Goal: Information Seeking & Learning: Learn about a topic

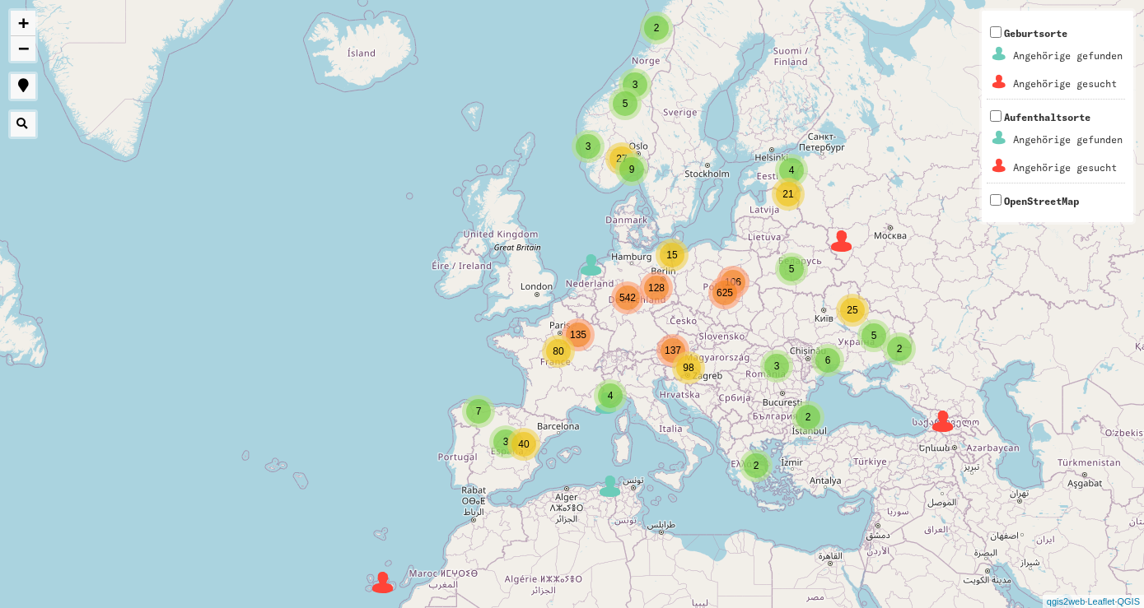
click at [562, 352] on span "80" at bounding box center [557, 352] width 11 height 12
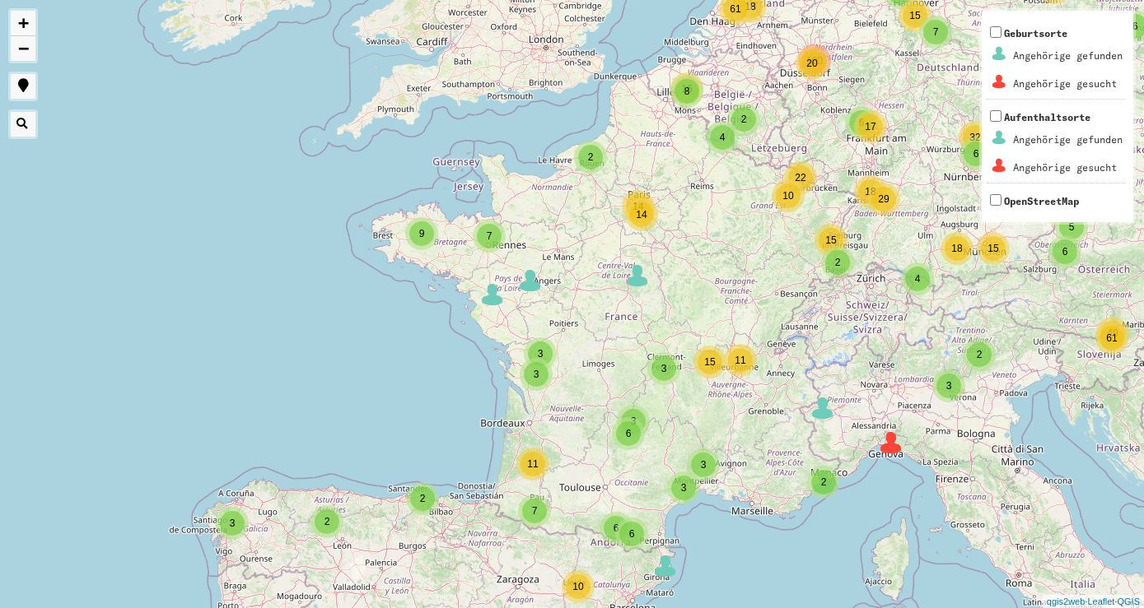
click at [665, 374] on span "3" at bounding box center [664, 369] width 6 height 12
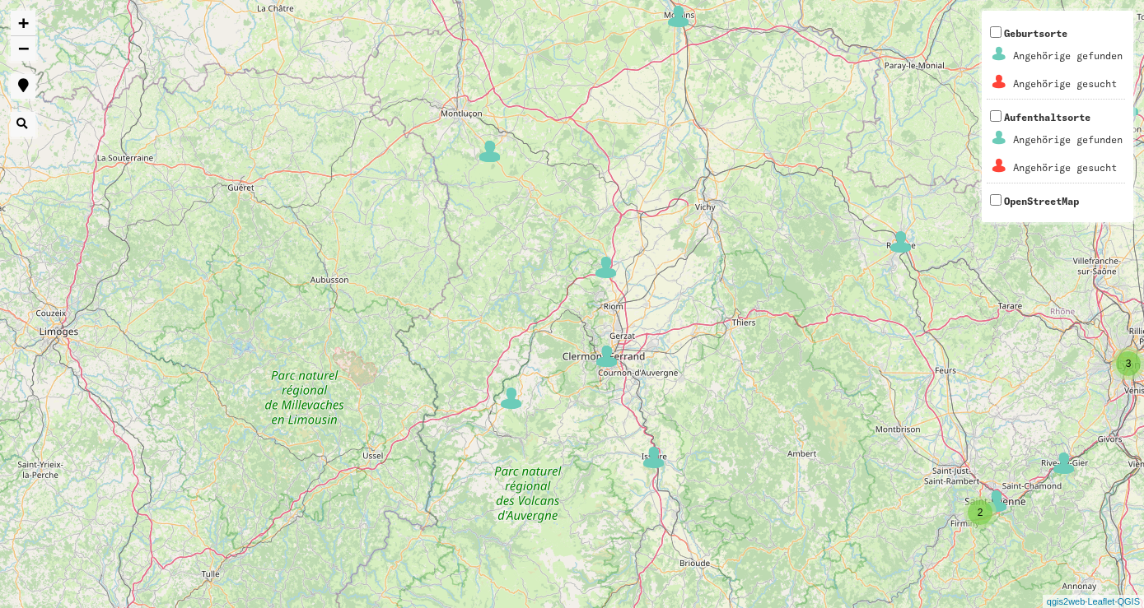
click at [608, 271] on img at bounding box center [606, 267] width 25 height 25
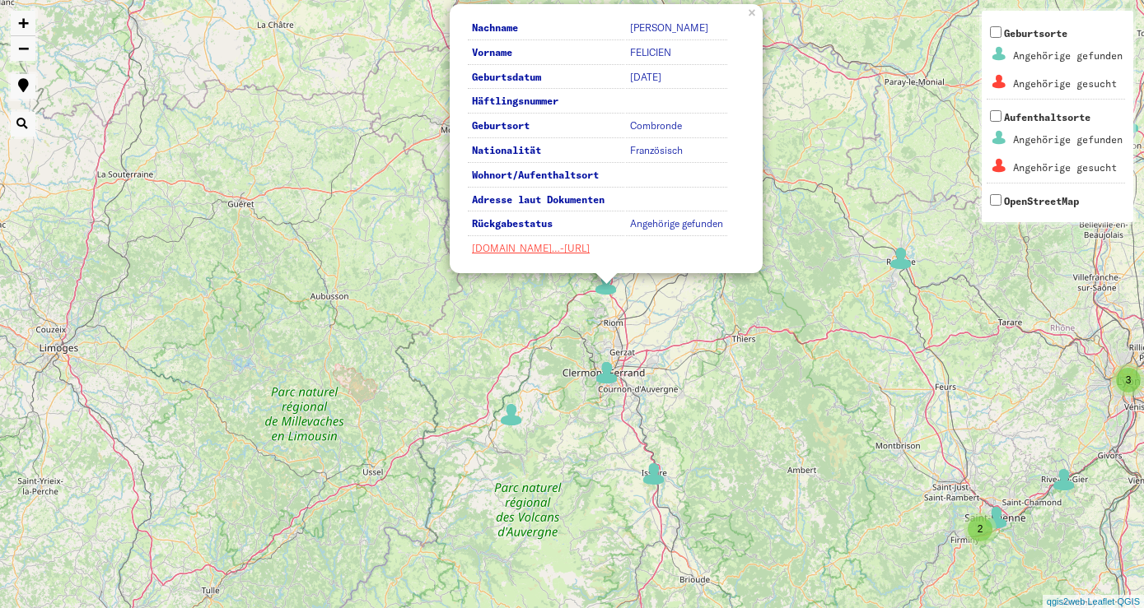
click at [606, 373] on img at bounding box center [606, 373] width 25 height 25
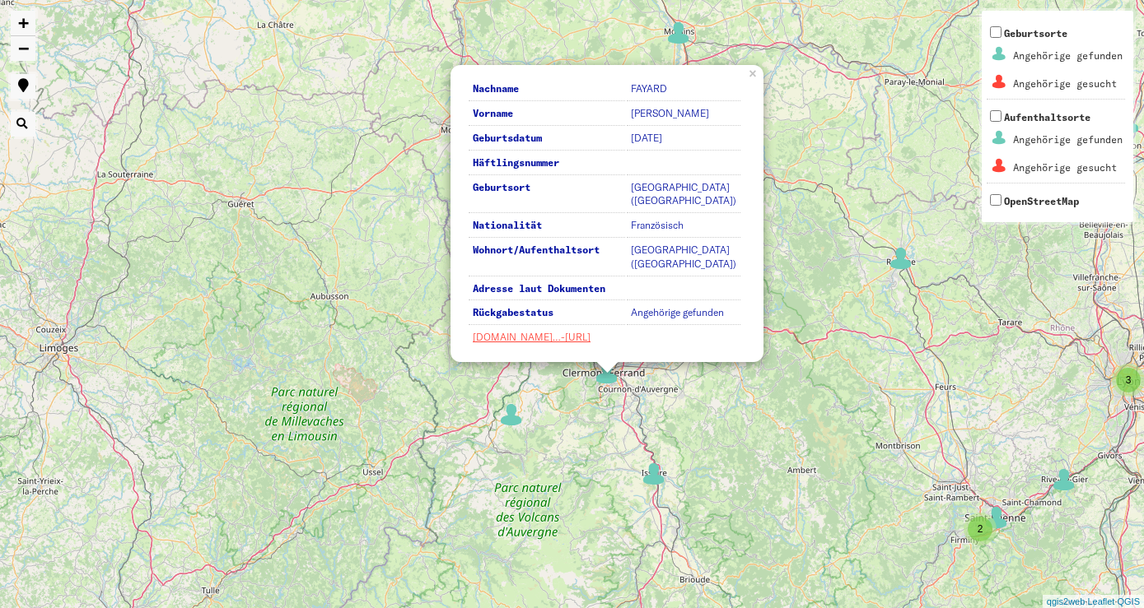
click at [660, 477] on img at bounding box center [653, 474] width 25 height 25
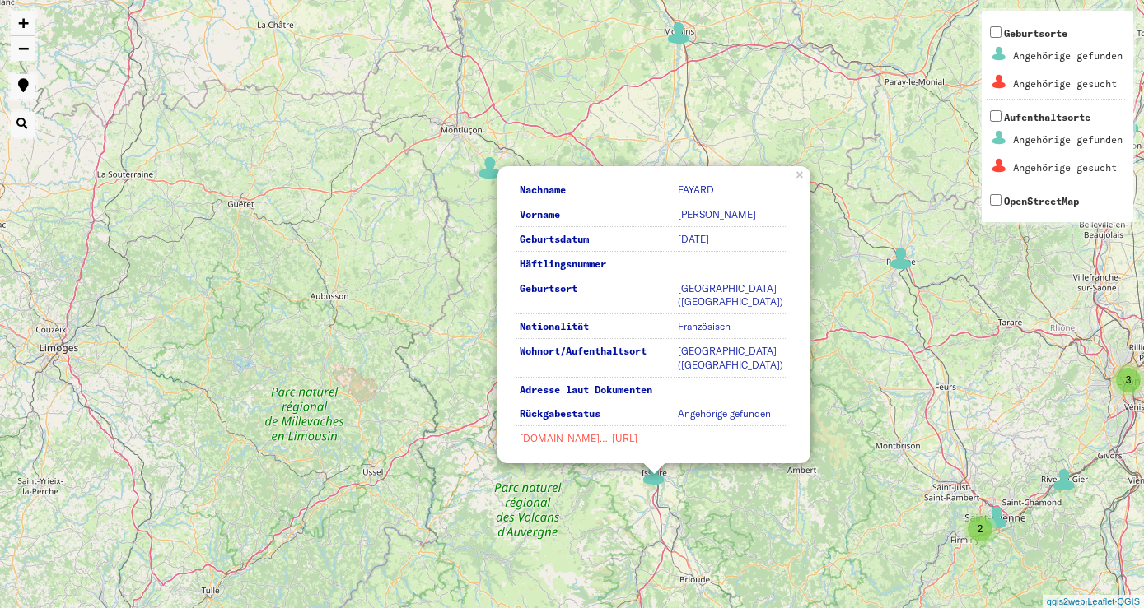
click at [478, 370] on div "5 2 3 2 2 2 2 2 3 Nachname FAYARD Vorname ANDRE Geburtsdatum [DATE] Häftlingsnu…" at bounding box center [572, 304] width 1144 height 608
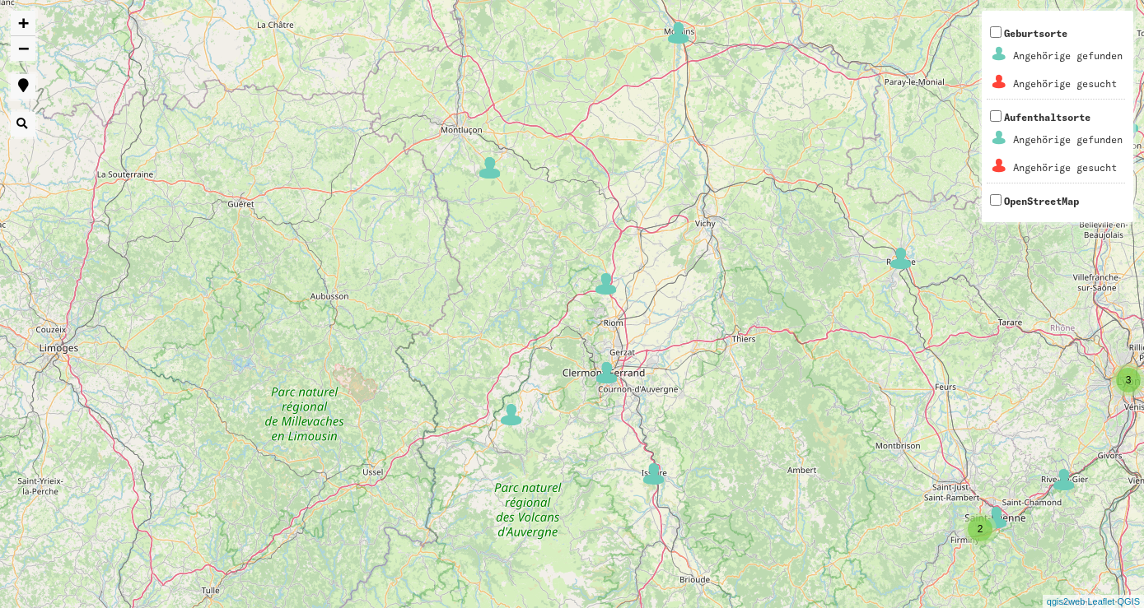
click at [518, 421] on img at bounding box center [511, 415] width 25 height 25
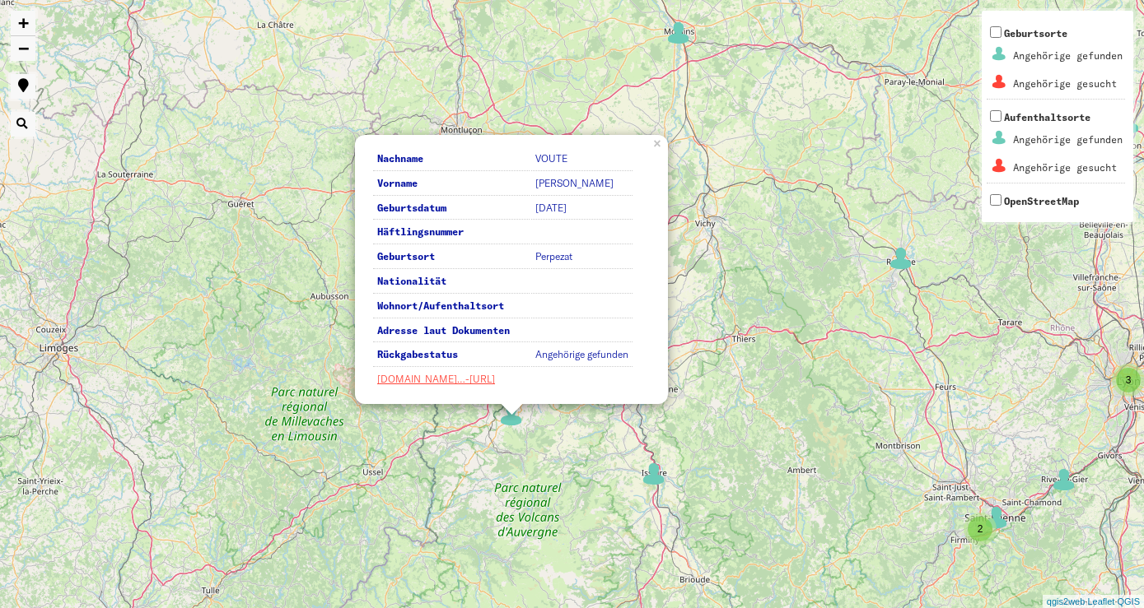
click at [551, 466] on div "5 2 3 2 2 2 2 2 3 Nachname VOUTE Vorname [PERSON_NAME] Geburtsdatum [DATE] Häft…" at bounding box center [572, 304] width 1144 height 608
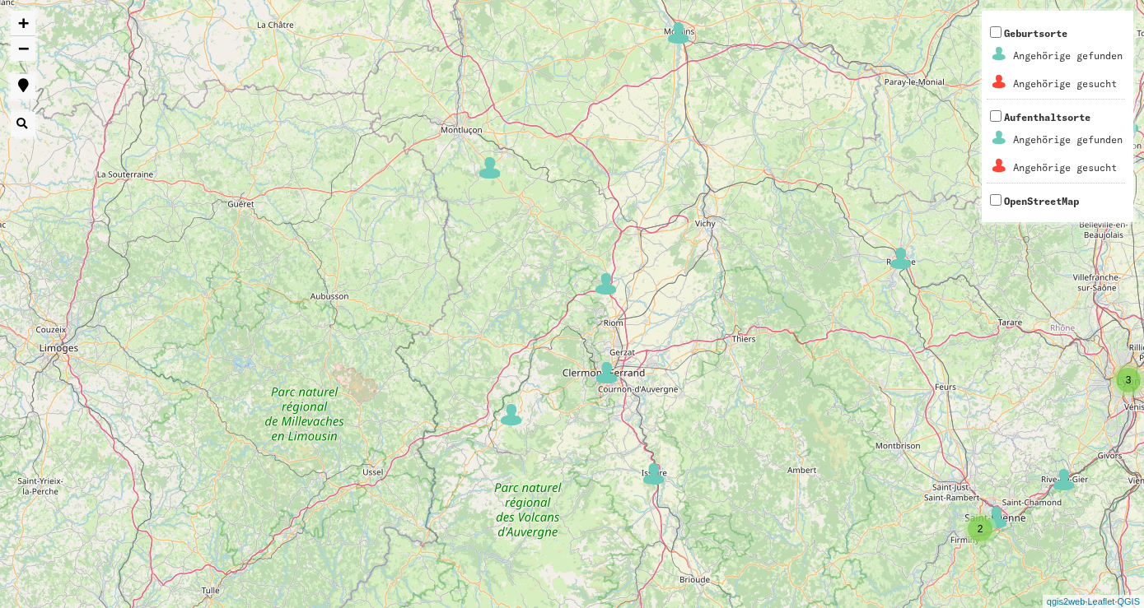
click at [603, 368] on img at bounding box center [606, 373] width 25 height 25
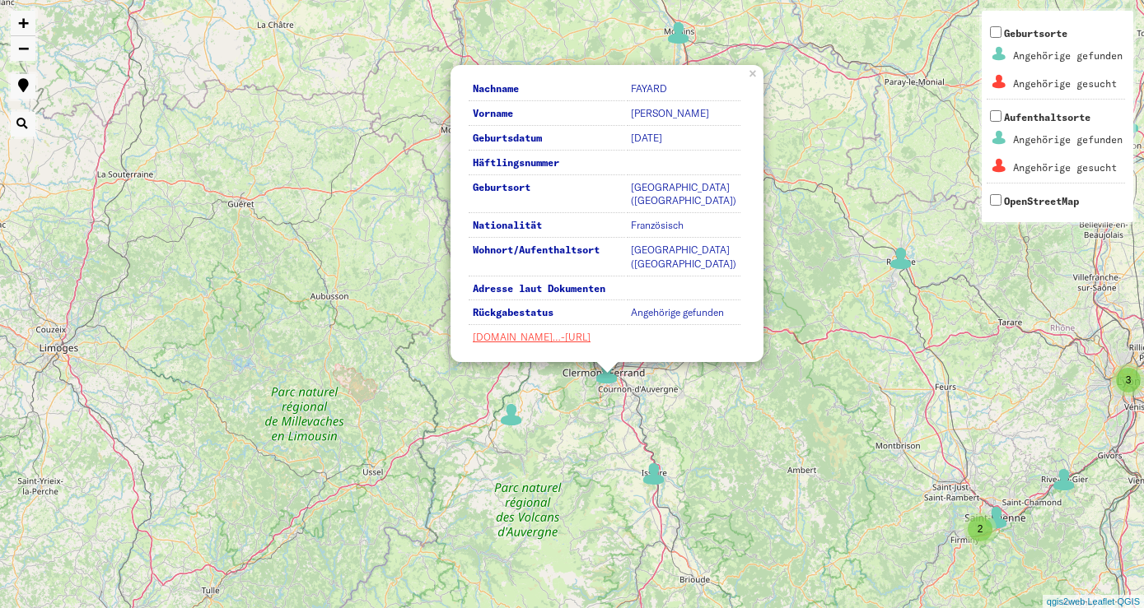
click at [602, 371] on img at bounding box center [606, 373] width 25 height 25
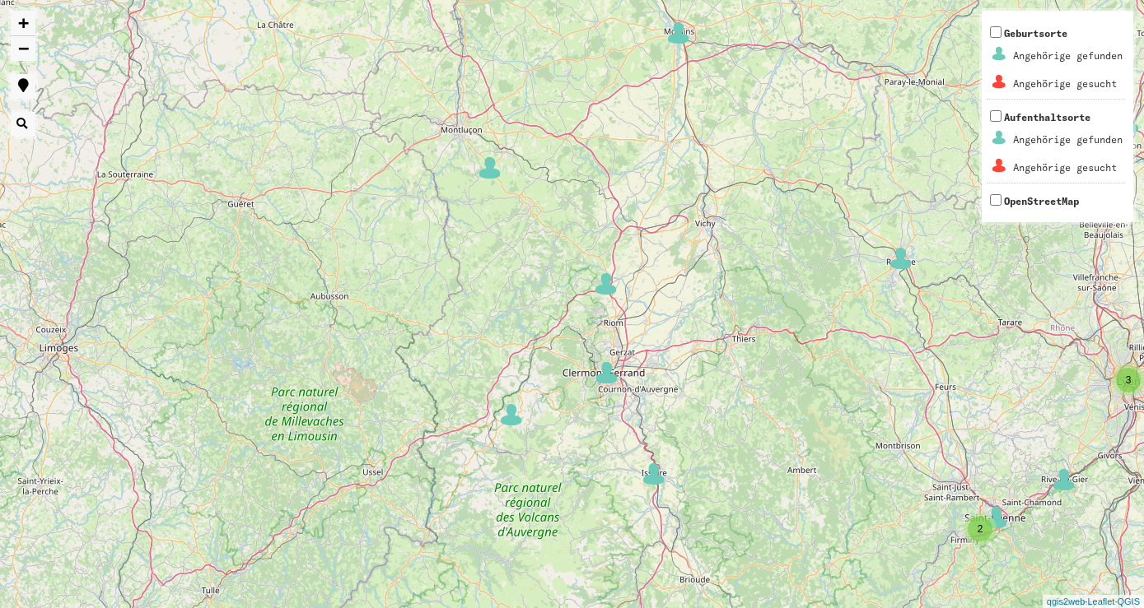
click at [658, 472] on img at bounding box center [653, 474] width 25 height 25
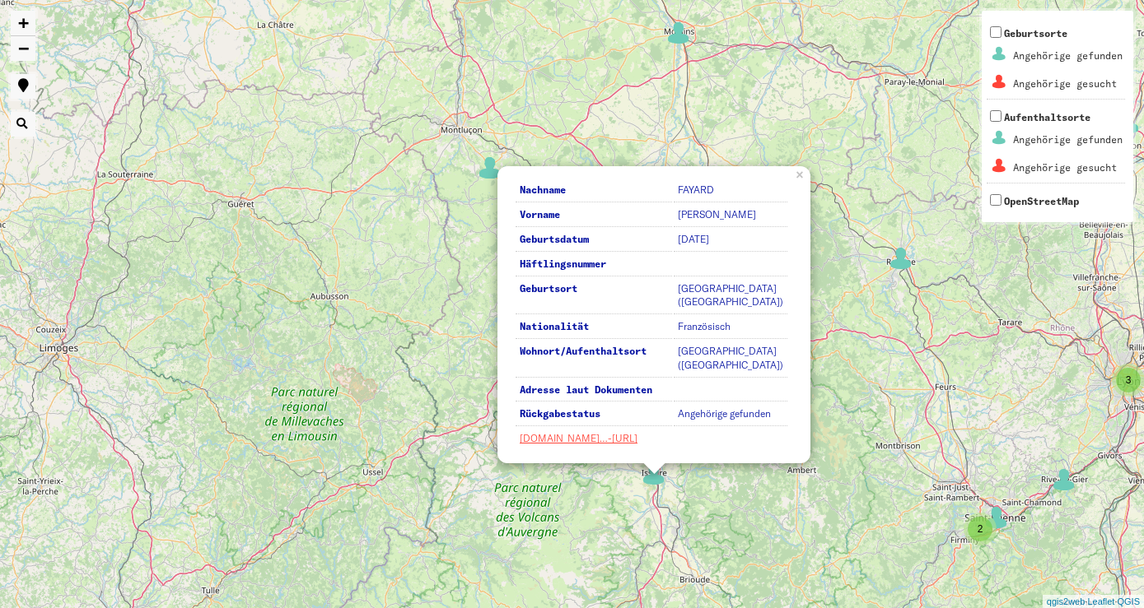
click at [658, 472] on img at bounding box center [653, 474] width 25 height 25
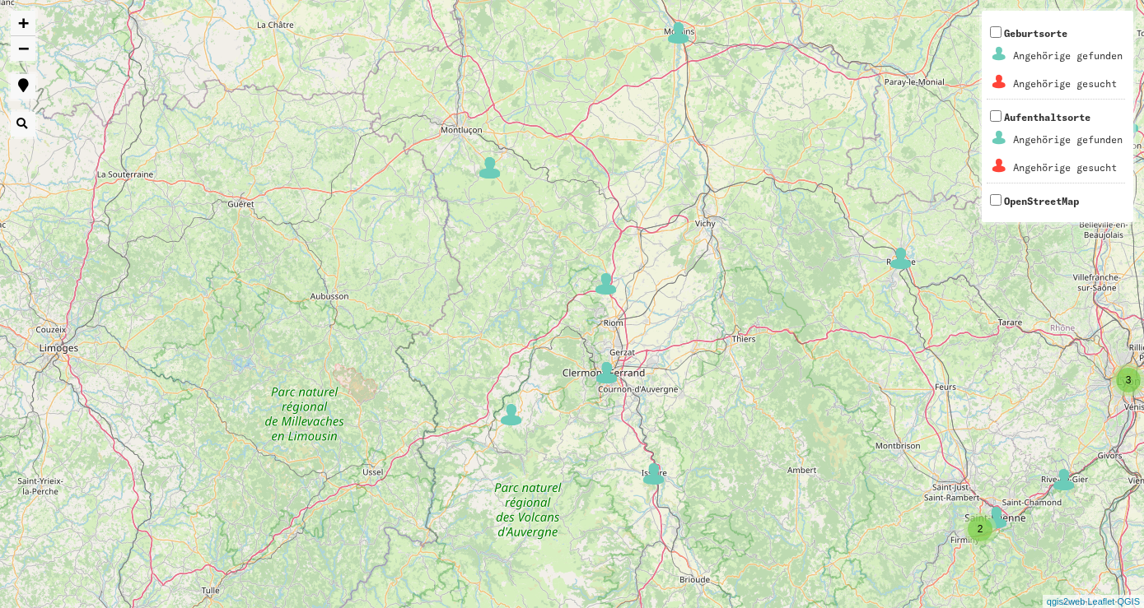
click at [905, 258] on img at bounding box center [900, 258] width 25 height 25
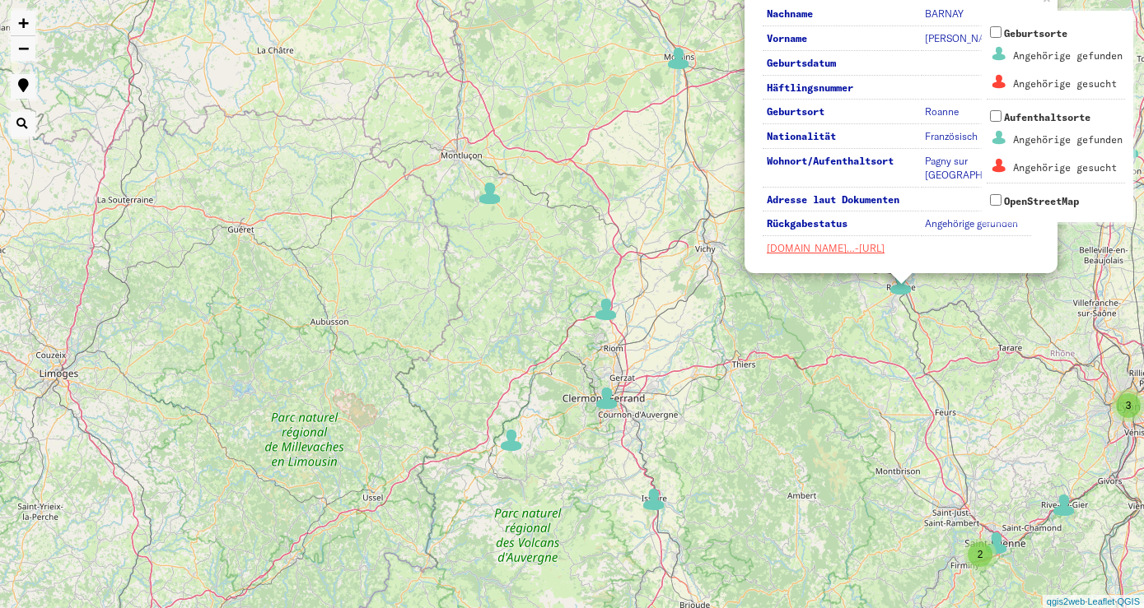
click at [684, 75] on div "5 2 3 2 2 2 2 2 3 Nachname [PERSON_NAME] Vorname [PERSON_NAME] Geburtsdatum Häf…" at bounding box center [572, 304] width 1144 height 608
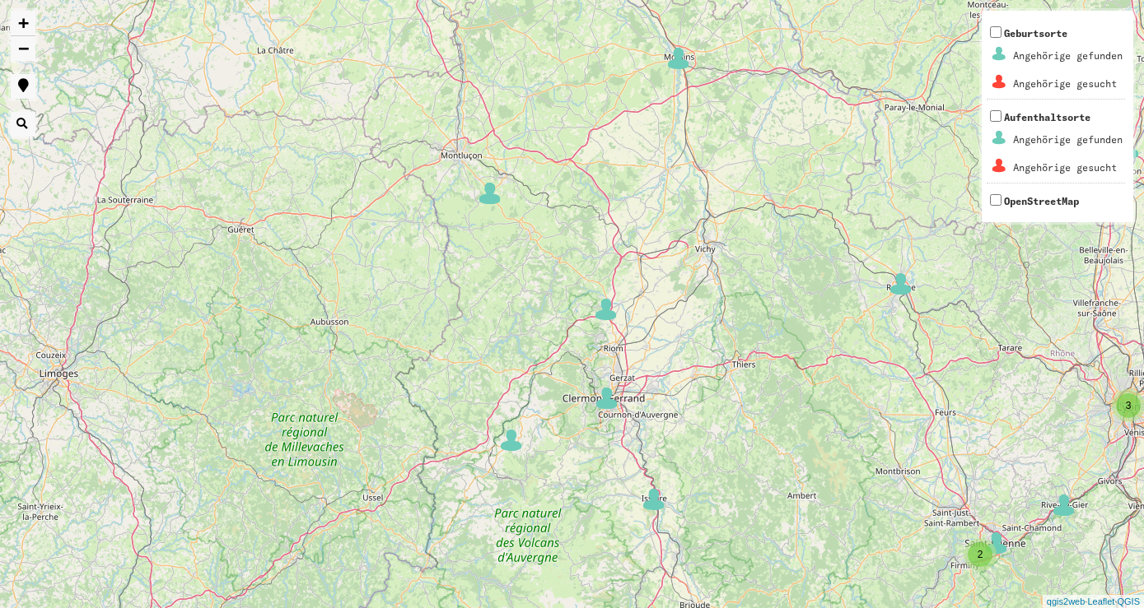
click at [678, 54] on img at bounding box center [678, 58] width 25 height 25
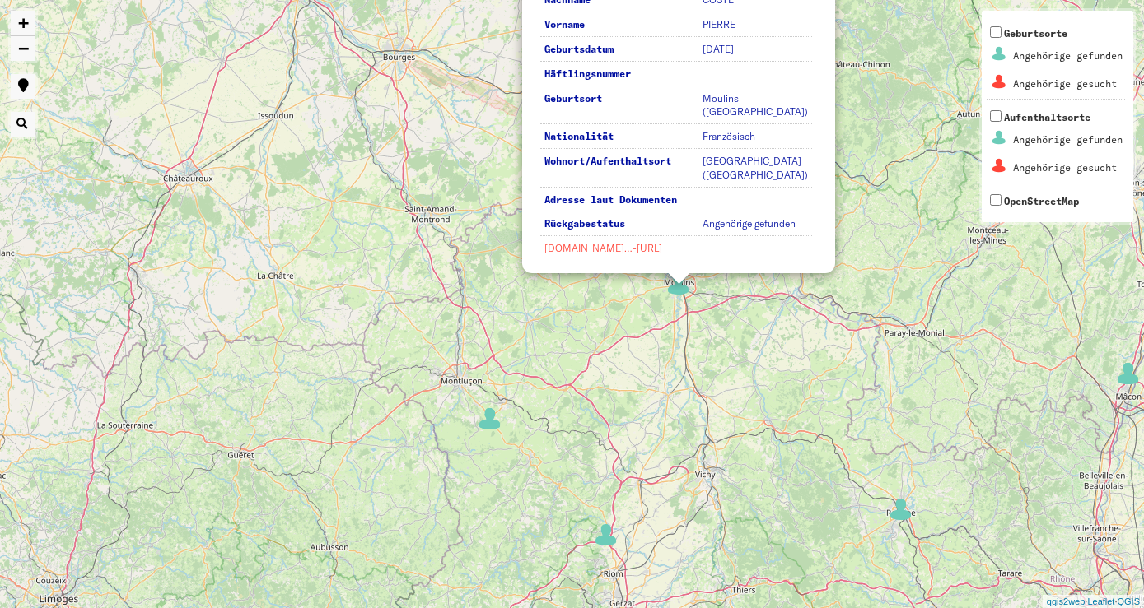
click at [902, 508] on img at bounding box center [900, 509] width 25 height 25
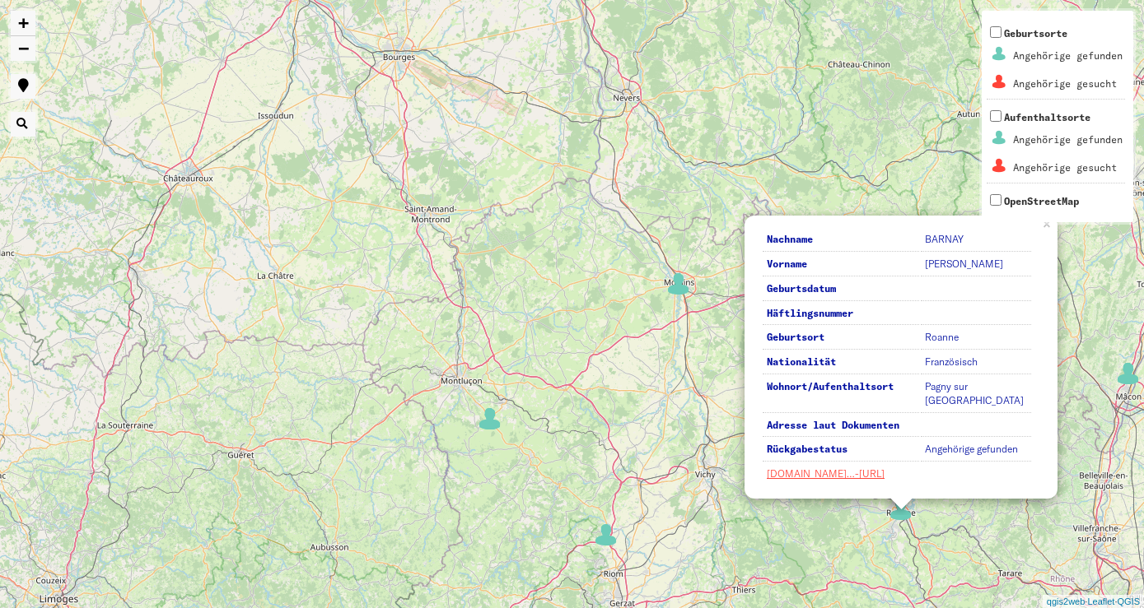
click at [683, 430] on div "5 2 3 2 2 2 2 3 4 2 3 Nachname [PERSON_NAME] Vorname [PERSON_NAME] Geburtsdatum…" at bounding box center [572, 304] width 1144 height 608
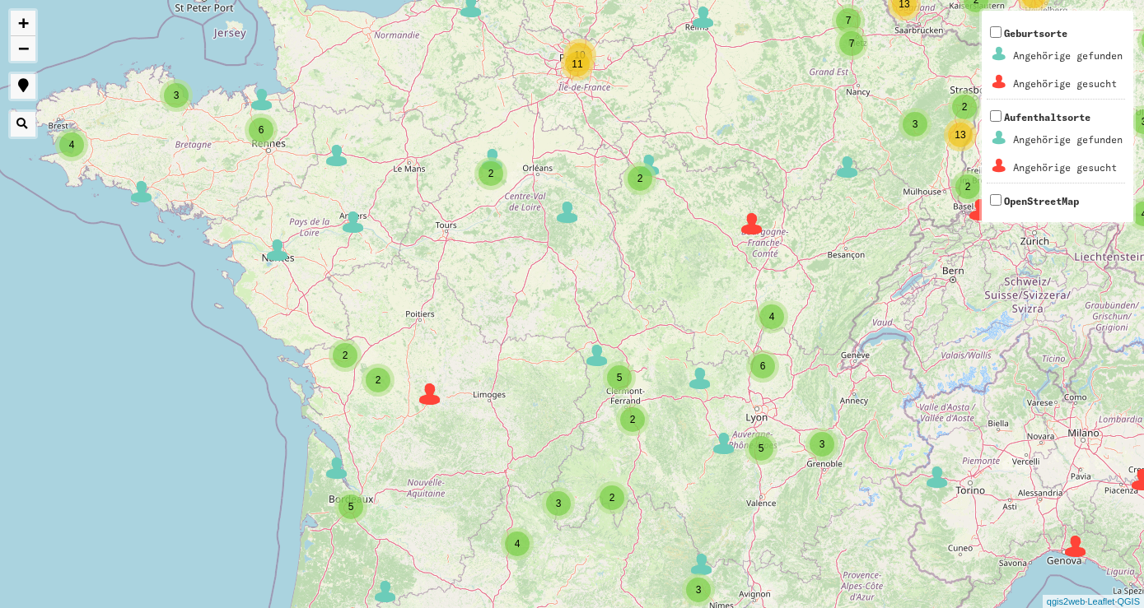
click at [767, 450] on div "5" at bounding box center [760, 448] width 25 height 25
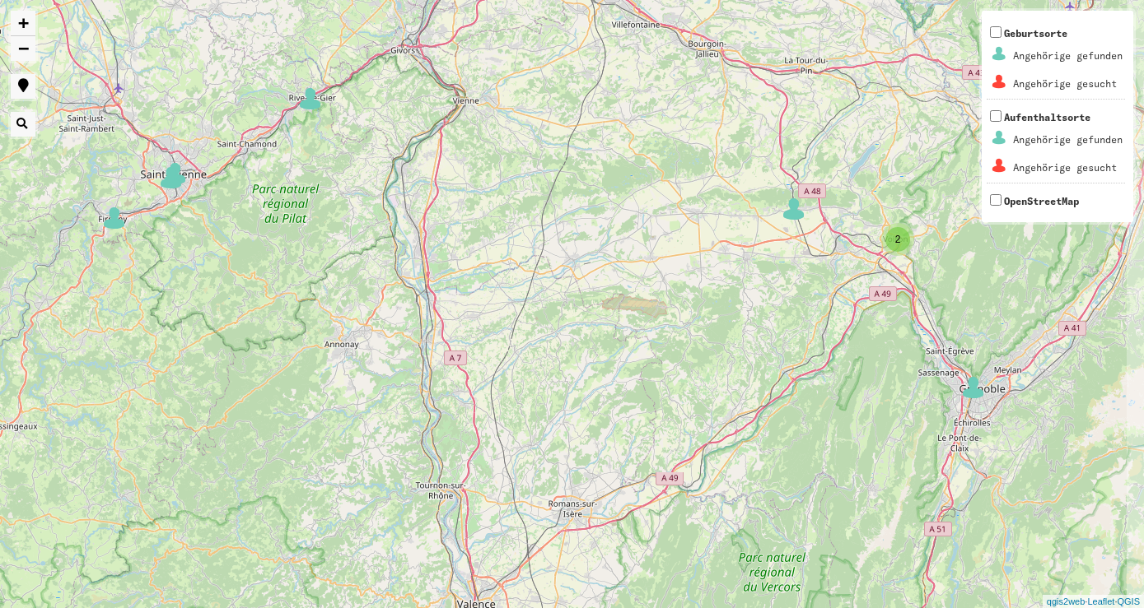
drag, startPoint x: 740, startPoint y: 379, endPoint x: 711, endPoint y: 319, distance: 67.0
click at [711, 319] on div "2 3 + − Nothing found. Geburtsorte Angehörige gefunden Angehörige gesucht Aufen…" at bounding box center [572, 304] width 1144 height 608
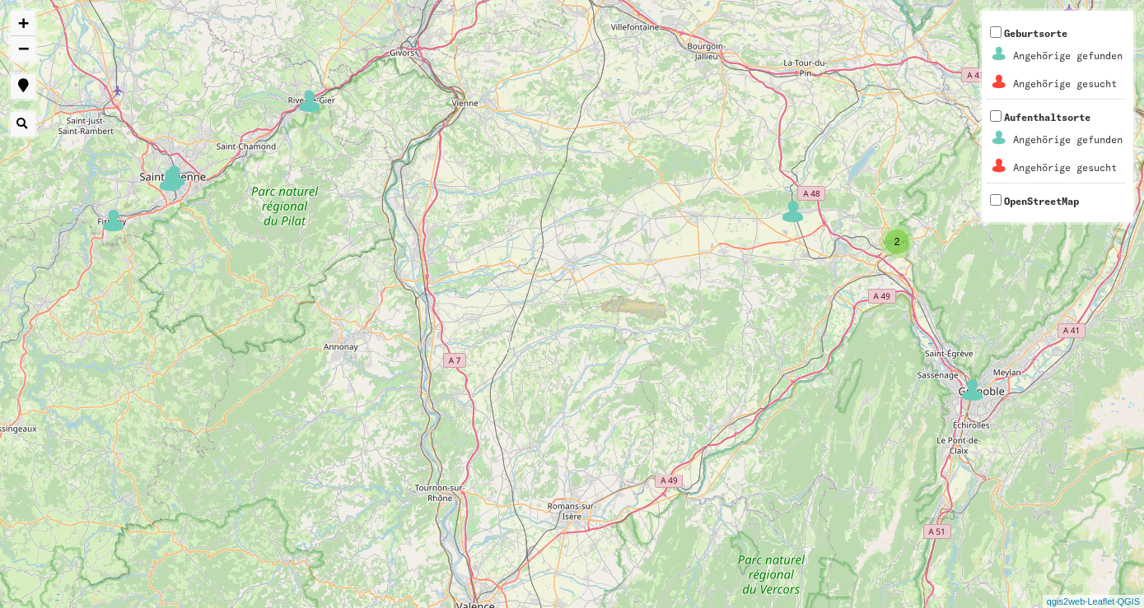
click at [901, 245] on div "2" at bounding box center [896, 242] width 25 height 25
click at [914, 262] on img at bounding box center [919, 263] width 25 height 25
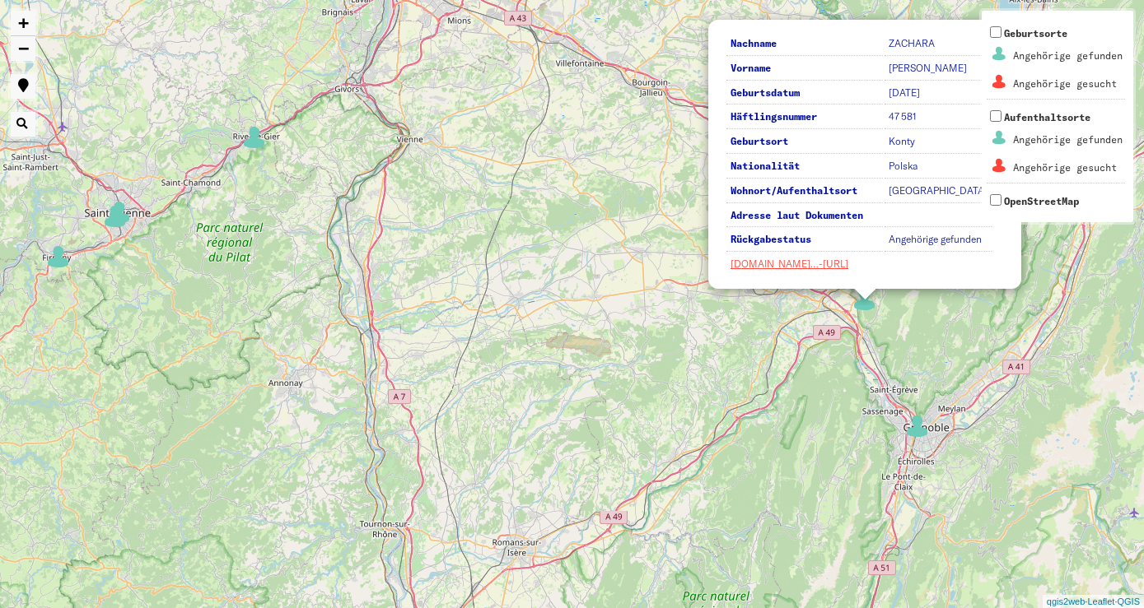
drag, startPoint x: 831, startPoint y: 296, endPoint x: 773, endPoint y: 313, distance: 60.2
click at [773, 313] on div "2 3 Nachname [PERSON_NAME] Vorname [PERSON_NAME] Geburtsdatum [DATE] Häftlingsn…" at bounding box center [572, 304] width 1144 height 608
click at [780, 340] on div "2 3 Nachname [PERSON_NAME] Vorname [PERSON_NAME] Geburtsdatum [DATE] Häftlingsn…" at bounding box center [572, 304] width 1144 height 608
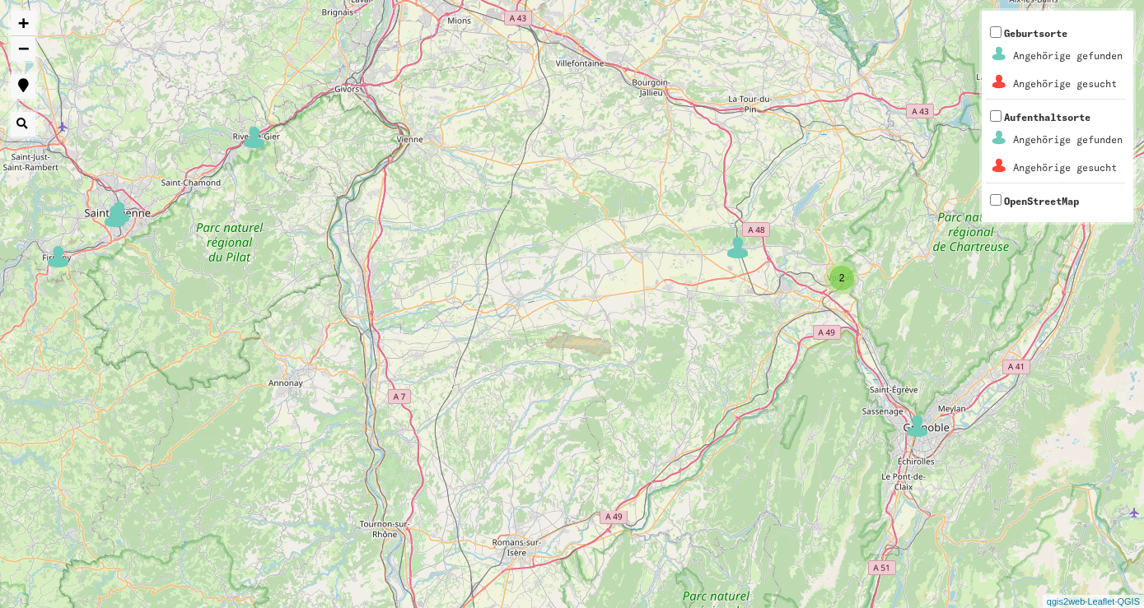
click at [848, 277] on div "2" at bounding box center [841, 278] width 25 height 25
click at [820, 273] on img at bounding box center [818, 273] width 25 height 25
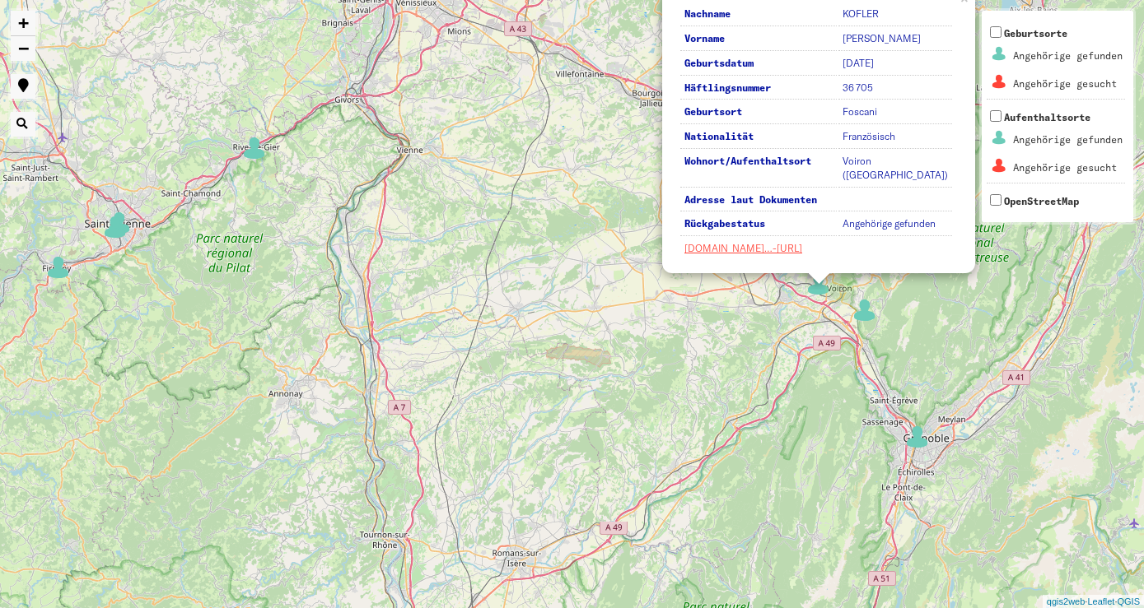
click at [773, 323] on div "2 3 Nachname [PERSON_NAME] Vorname [PERSON_NAME] Geburtsdatum [DATE] Häftlingsn…" at bounding box center [572, 304] width 1144 height 608
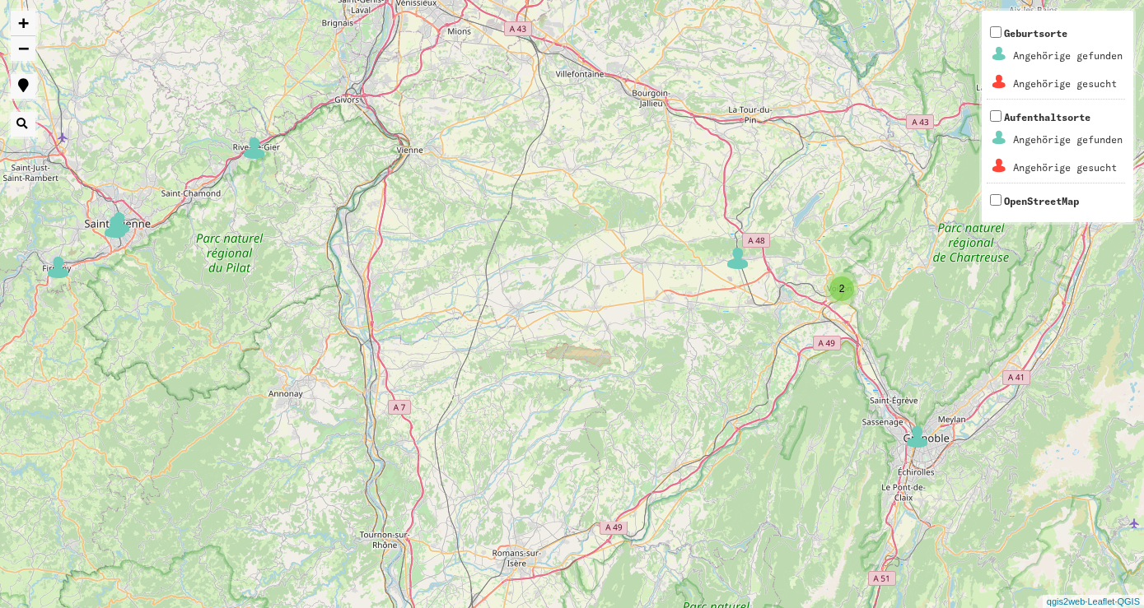
click at [736, 263] on img at bounding box center [737, 258] width 25 height 25
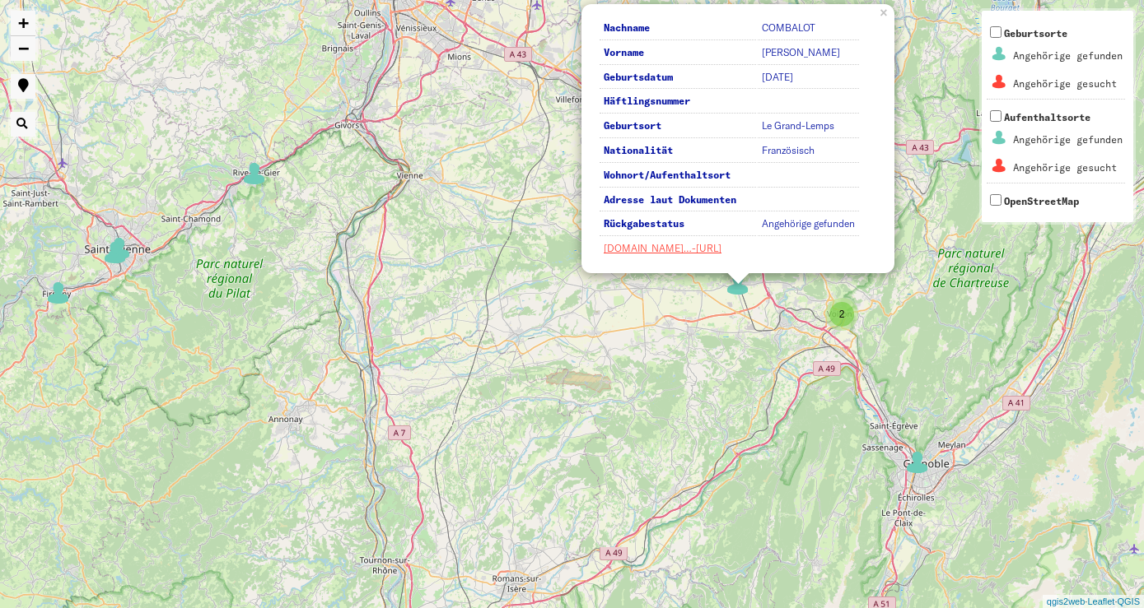
click at [739, 330] on div "2 3 Nachname COMBALOT Vorname [PERSON_NAME] Geburtsdatum [DATE] Häftlingsnummer…" at bounding box center [572, 304] width 1144 height 608
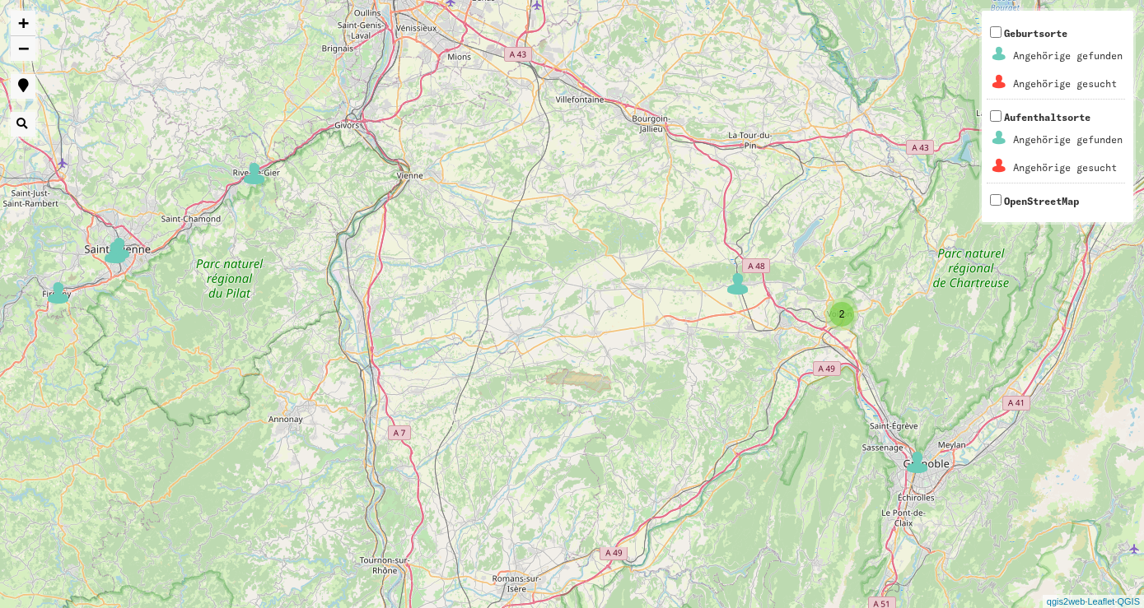
click at [907, 459] on img at bounding box center [917, 462] width 25 height 25
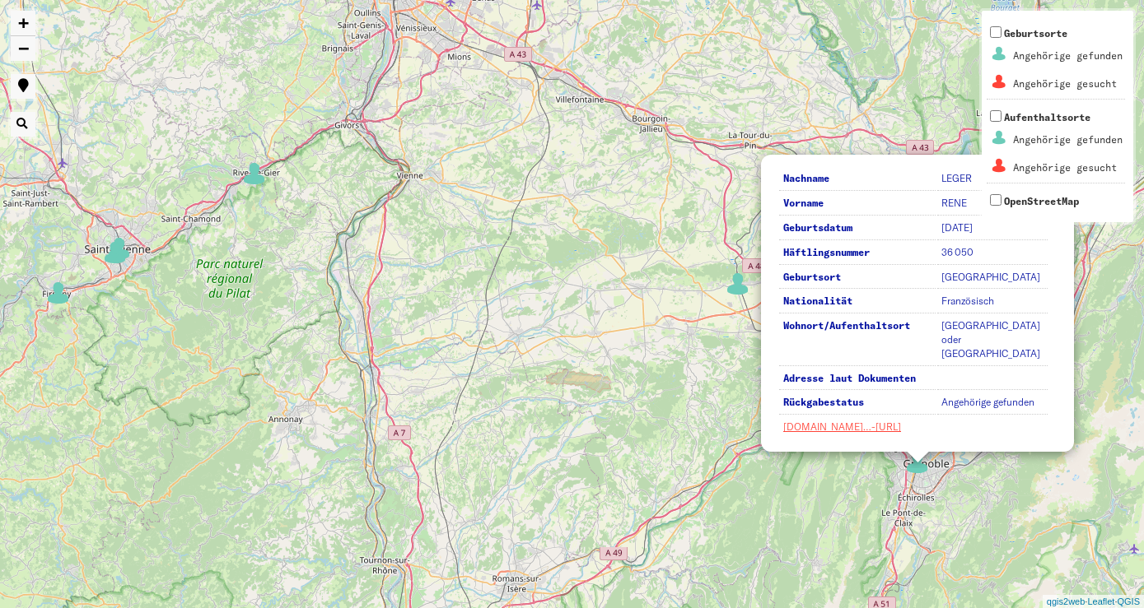
click at [724, 401] on div "2 3 Nachname LEGER Vorname [PERSON_NAME] Geburtsdatum [DATE] Häftlingsnummer 36…" at bounding box center [572, 304] width 1144 height 608
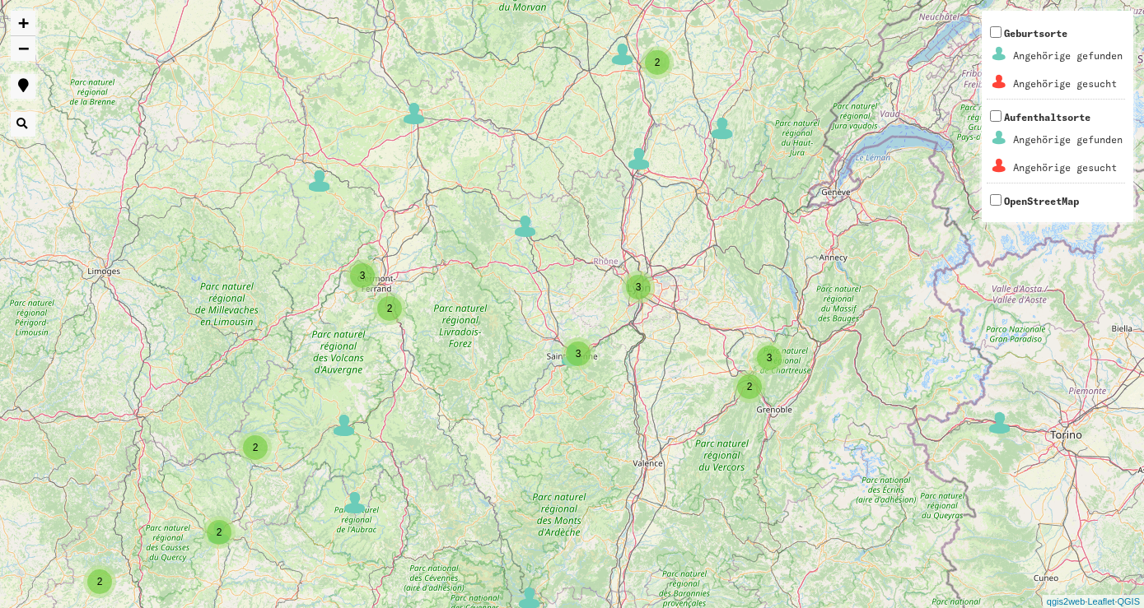
click at [634, 285] on div "3" at bounding box center [638, 287] width 25 height 25
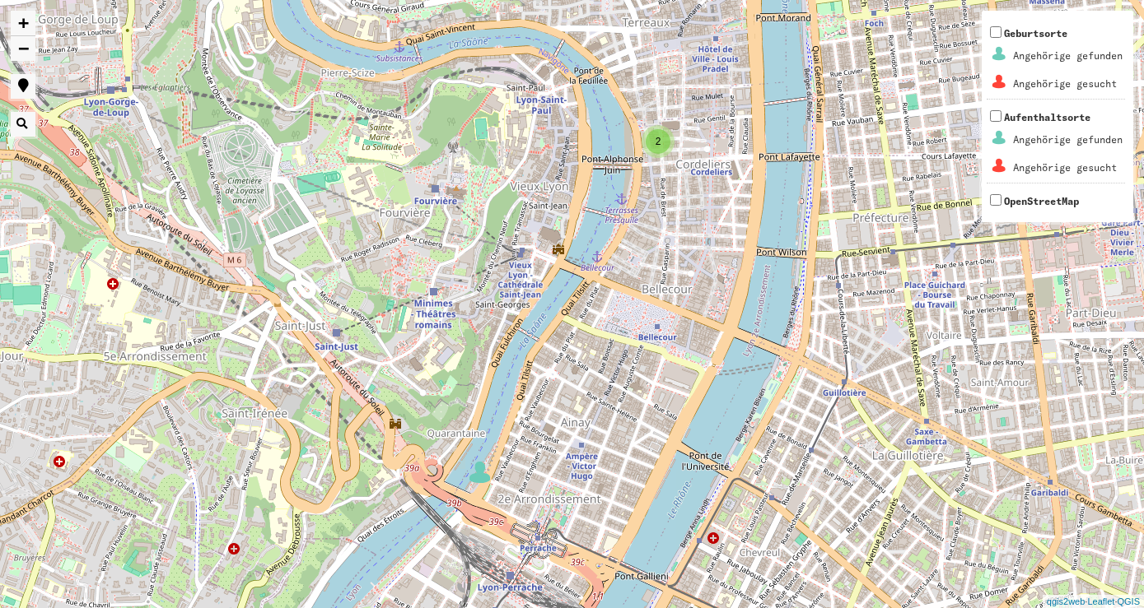
click at [662, 144] on div "2" at bounding box center [657, 141] width 25 height 25
click at [682, 164] on img at bounding box center [681, 163] width 25 height 25
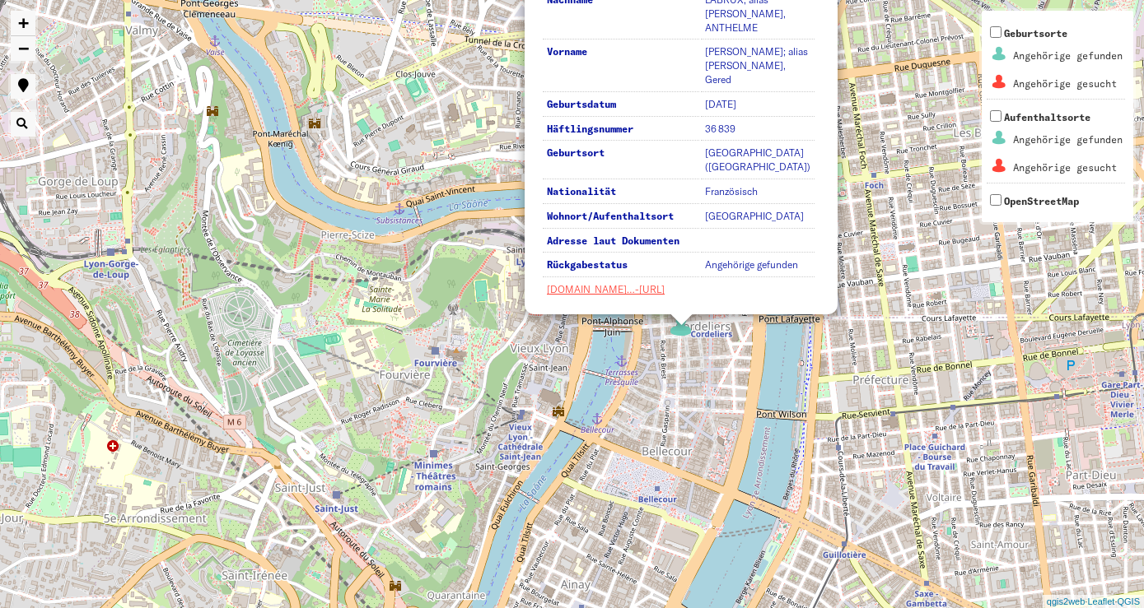
click at [664, 361] on div "2 Nachname [PERSON_NAME], alias [PERSON_NAME], ANTHELME Vorname [PERSON_NAME]; …" at bounding box center [572, 304] width 1144 height 608
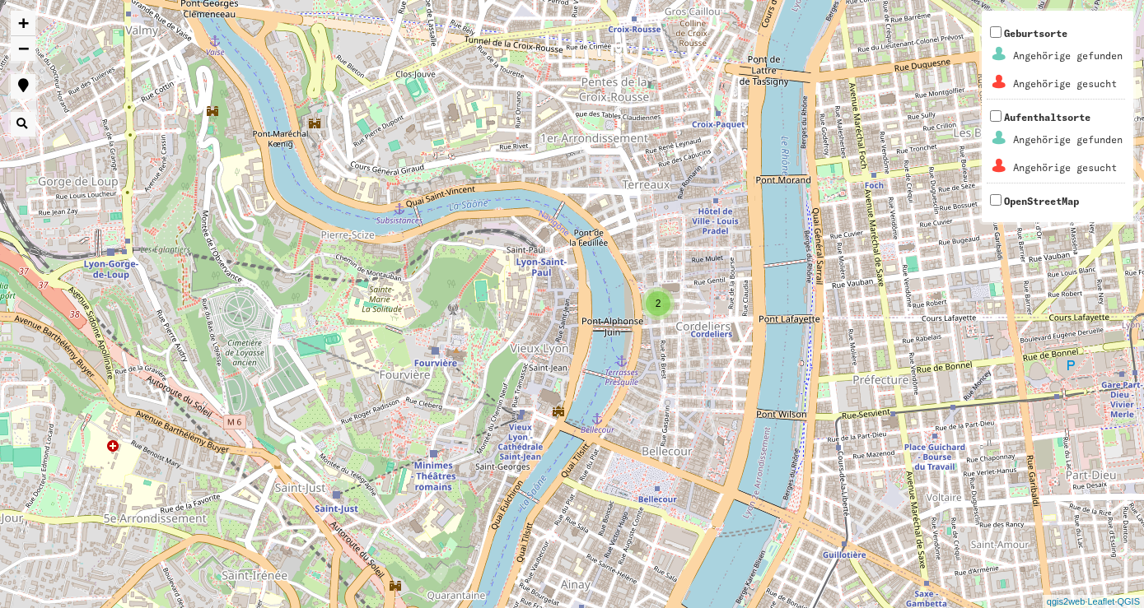
click at [658, 312] on div "2" at bounding box center [657, 303] width 25 height 25
click at [632, 300] on img at bounding box center [634, 299] width 25 height 25
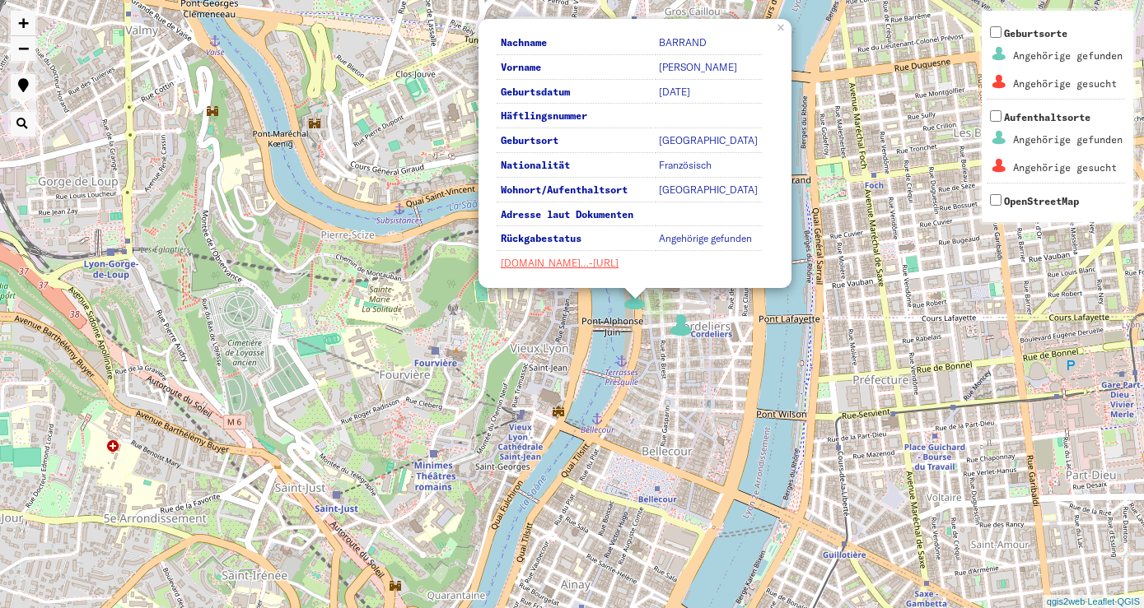
click at [639, 374] on div "2 Nachname [PERSON_NAME] Vorname [PERSON_NAME] Geburtsdatum [DATE] Häftlingsnum…" at bounding box center [572, 304] width 1144 height 608
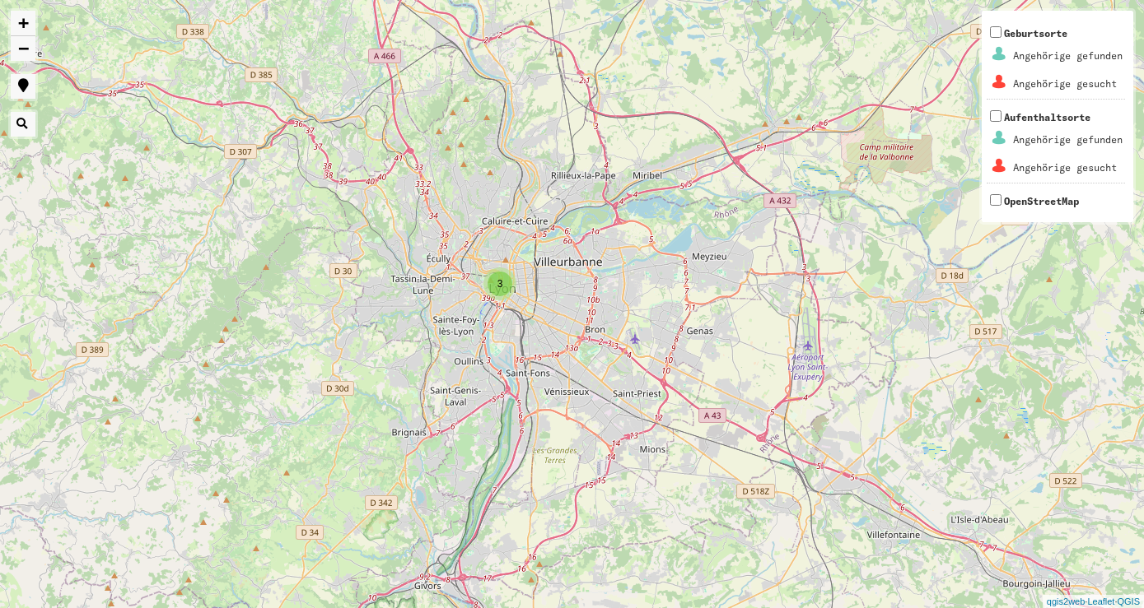
click at [496, 287] on div "3" at bounding box center [499, 284] width 25 height 25
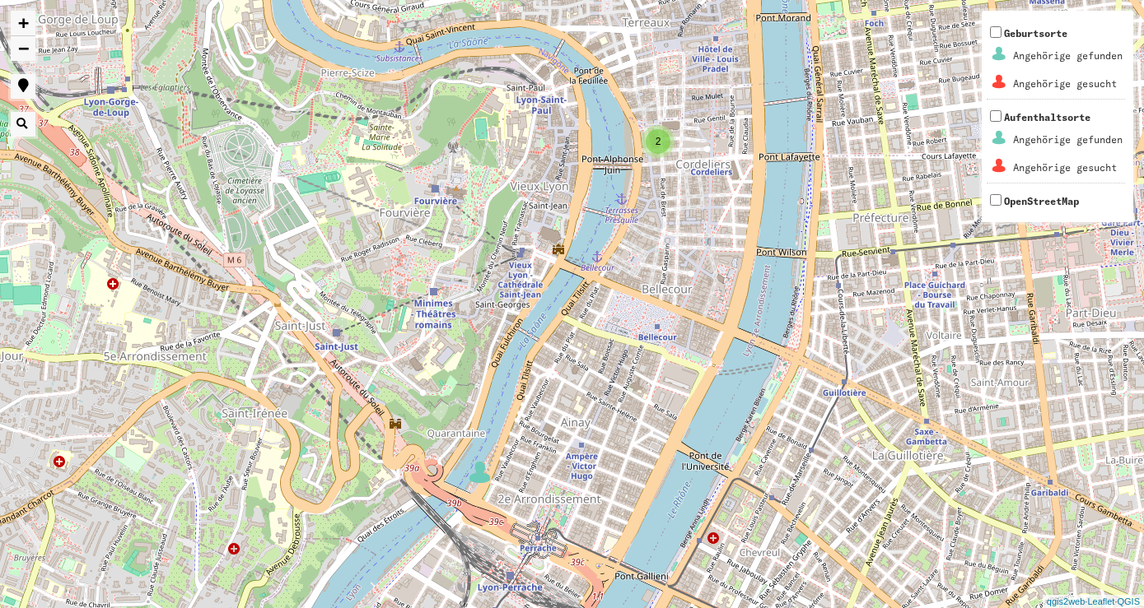
click at [482, 474] on img at bounding box center [480, 472] width 25 height 25
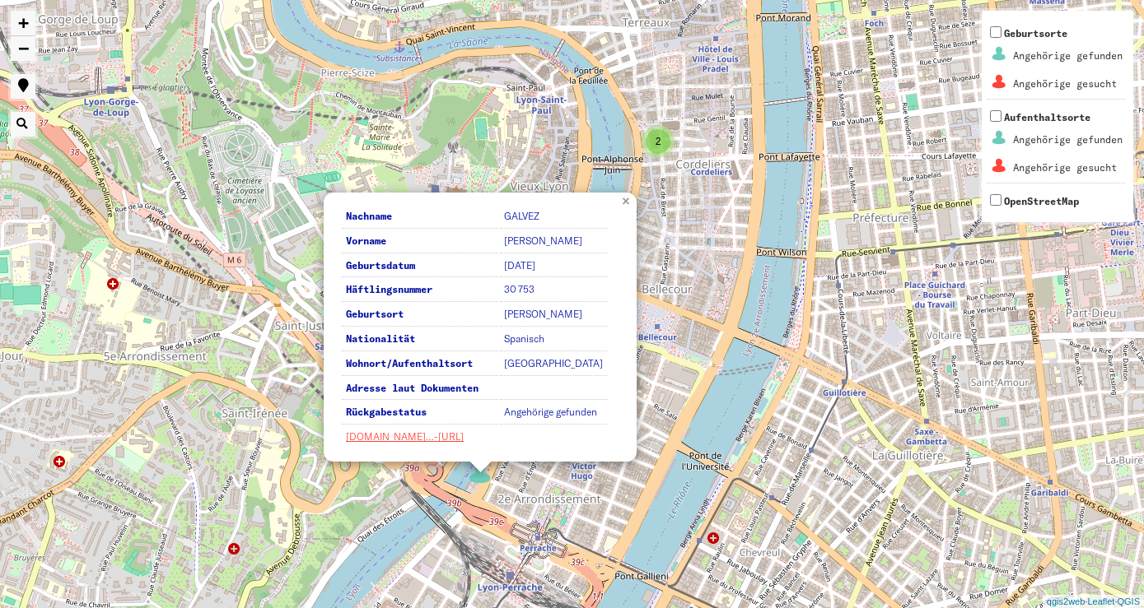
click at [622, 204] on link "×" at bounding box center [627, 200] width 18 height 15
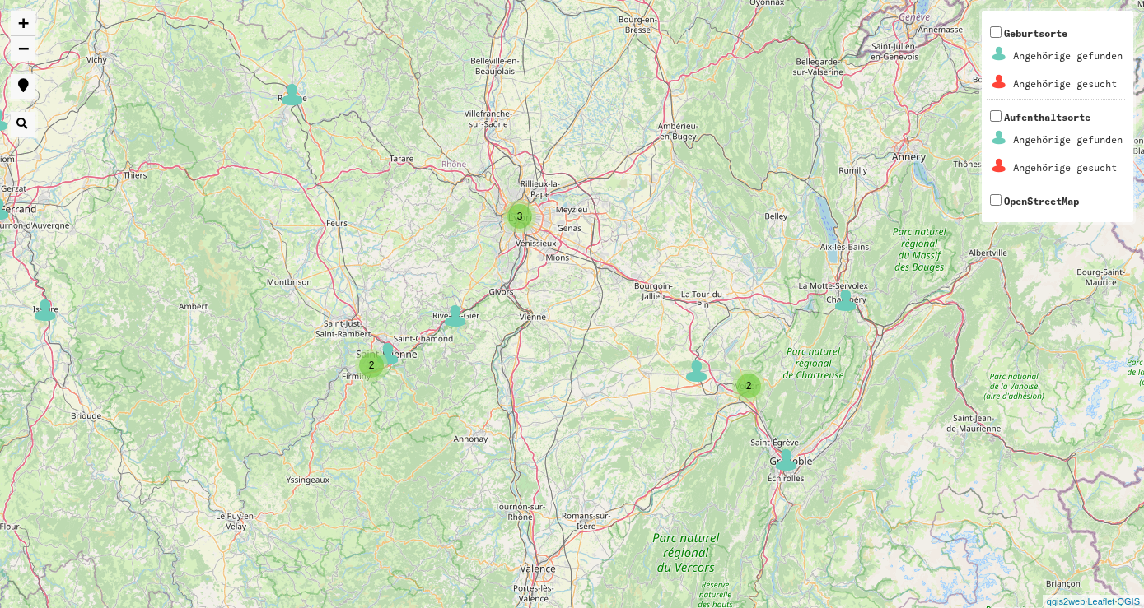
drag, startPoint x: 461, startPoint y: 267, endPoint x: 654, endPoint y: 282, distance: 193.3
click at [654, 282] on div "2 3 2 2 2 2 2 3 + − Nothing found. Geburtsorte Angehörige gefunden Angehörige g…" at bounding box center [572, 304] width 1144 height 608
click at [371, 366] on span "2" at bounding box center [372, 366] width 6 height 12
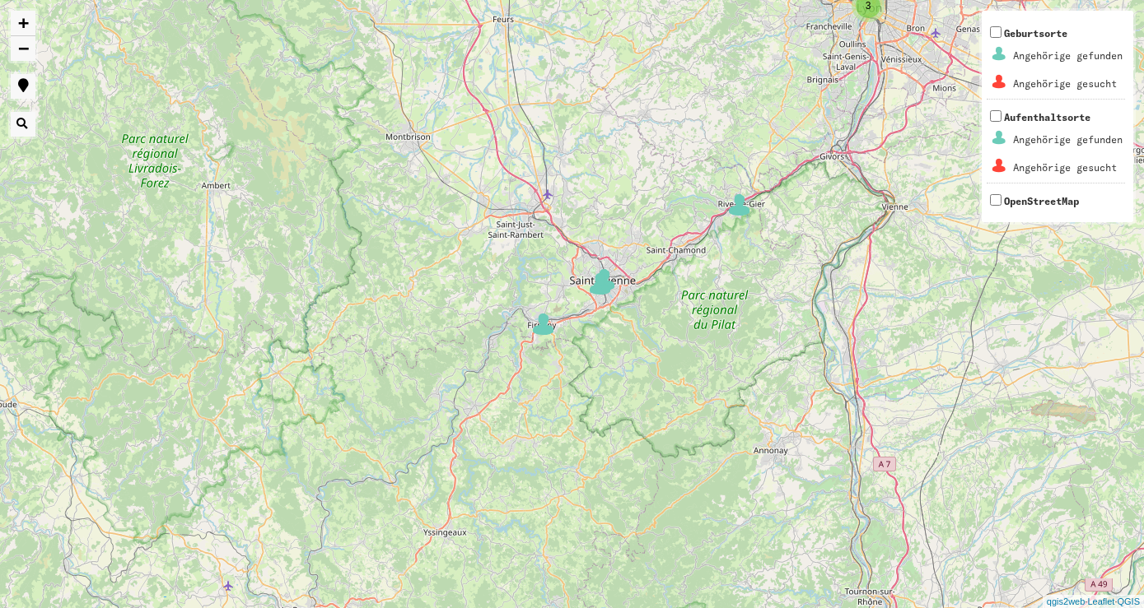
click at [549, 330] on img at bounding box center [543, 324] width 25 height 25
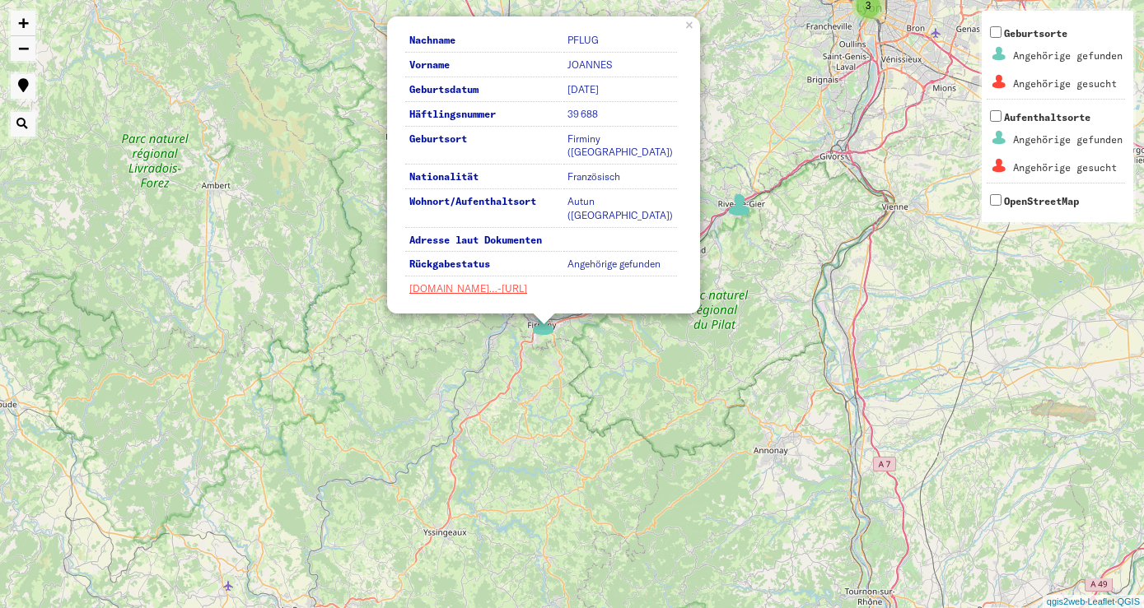
click at [541, 364] on div "2 3 2 Nachname PFLUG Vorname [PERSON_NAME] Geburtsdatum [DATE] Häftlingsnummer …" at bounding box center [572, 304] width 1144 height 608
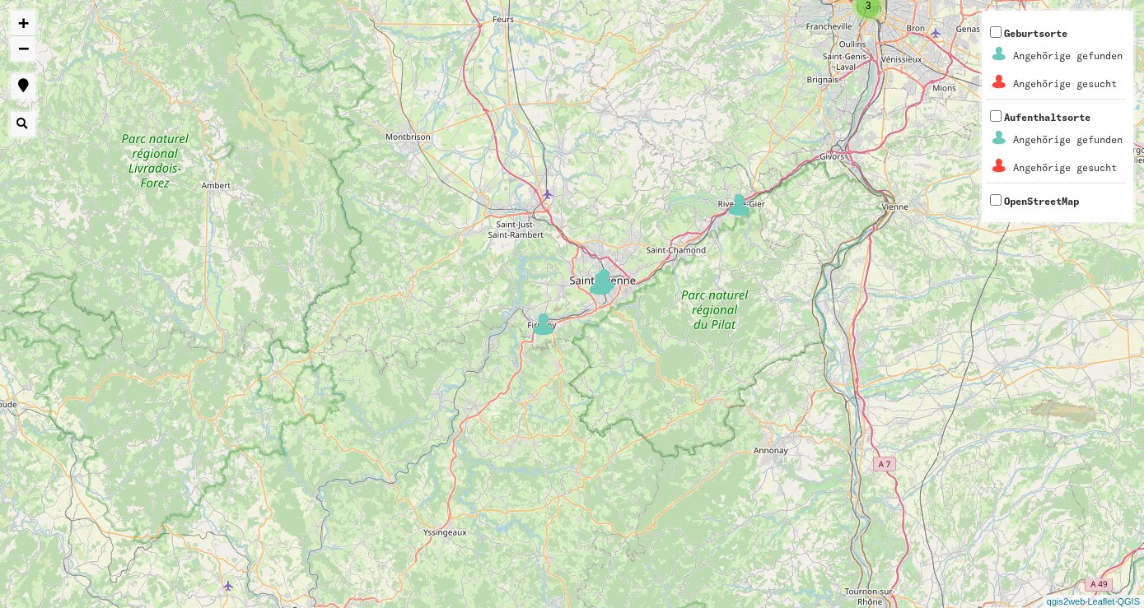
click at [603, 287] on img at bounding box center [600, 284] width 25 height 25
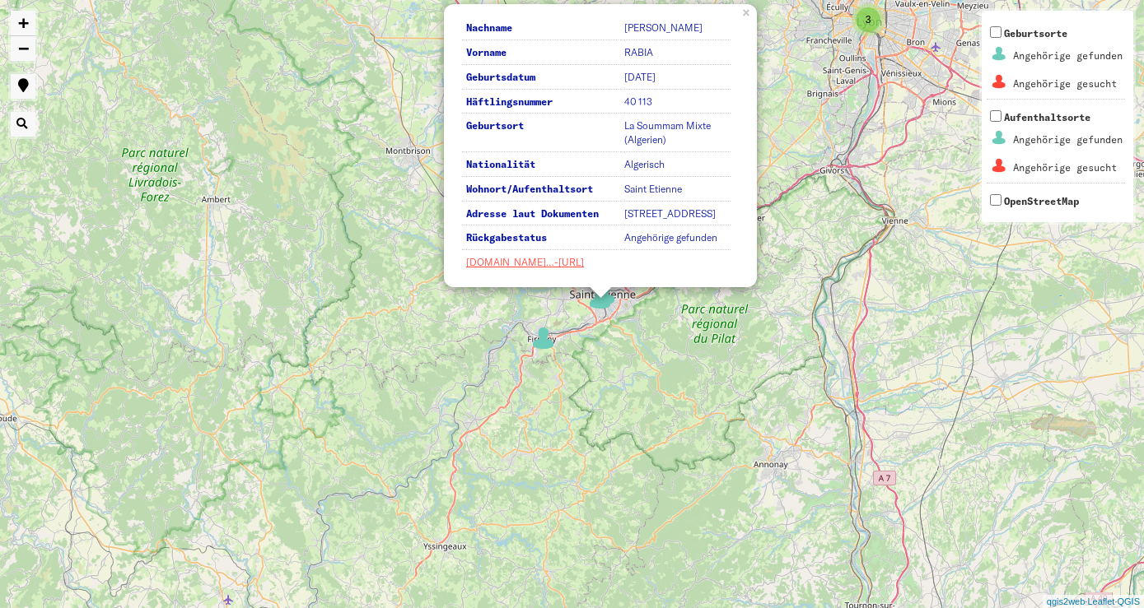
click at [599, 357] on div "2 3 2 Nachname [PERSON_NAME] Vorname [PERSON_NAME] Geburtsdatum [DATE] Häftling…" at bounding box center [572, 304] width 1144 height 608
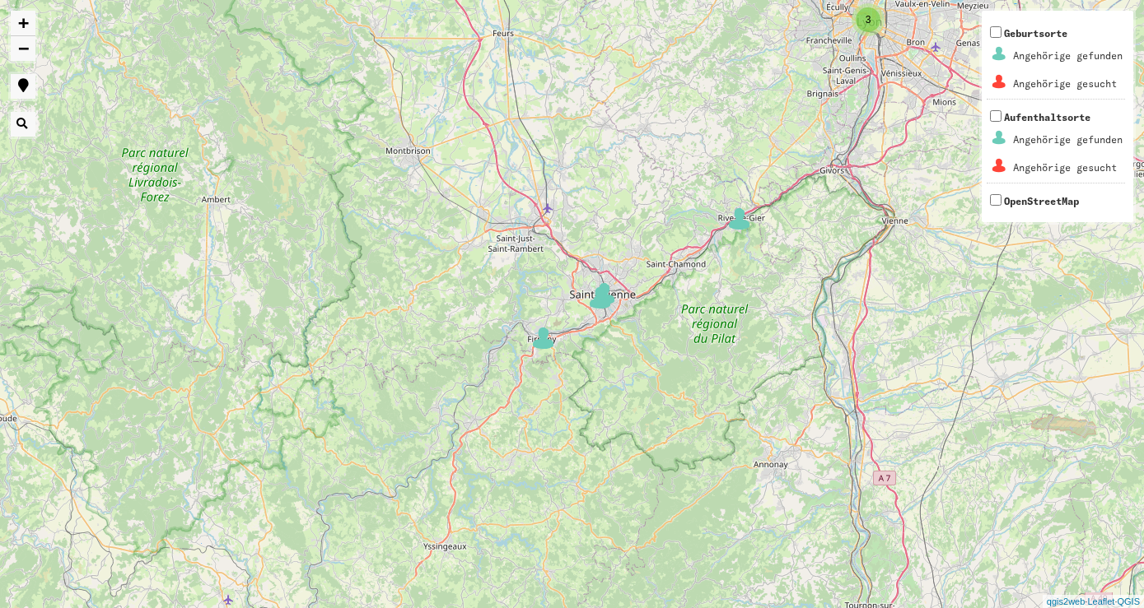
click at [742, 231] on img at bounding box center [739, 219] width 25 height 25
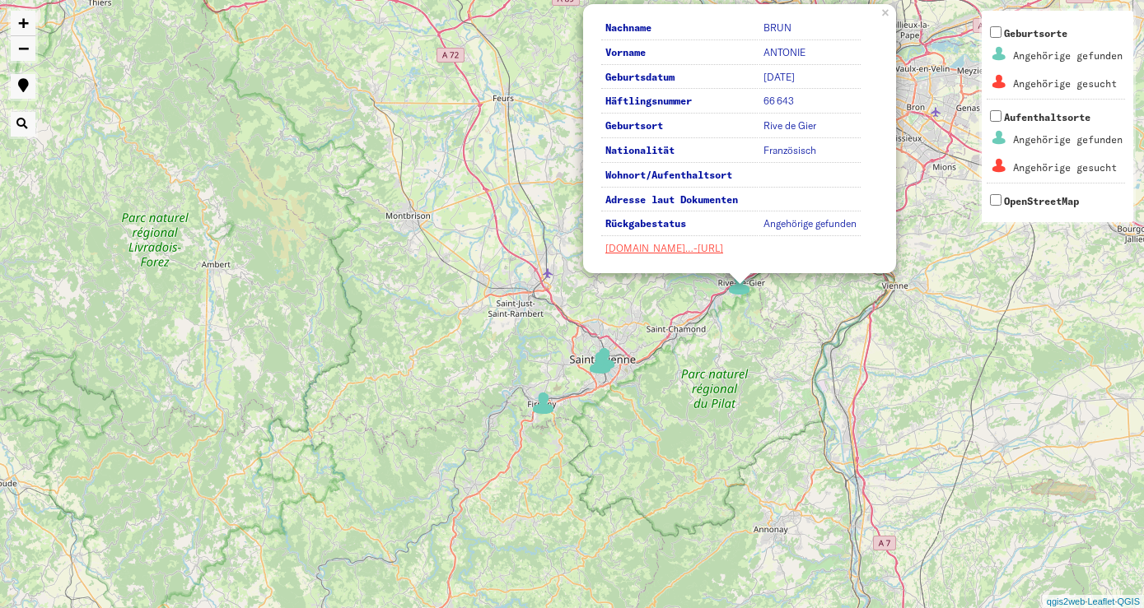
click at [662, 361] on div "2 3 2 Nachname [PERSON_NAME] Vorname [PERSON_NAME] Geburtsdatum [DATE] Häftling…" at bounding box center [572, 304] width 1144 height 608
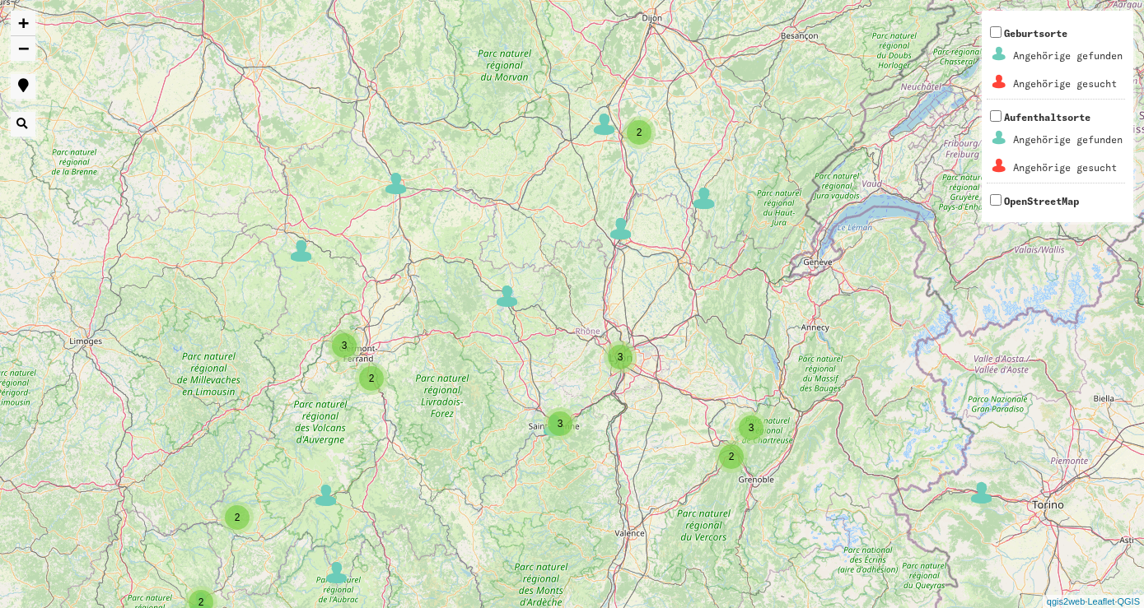
drag, startPoint x: 673, startPoint y: 297, endPoint x: 660, endPoint y: 424, distance: 127.4
click at [660, 424] on div "3 2 2 2 3 3 2 4 2 8 2 2 3 6 6 2 7 2 4 9 7 3 4 4 2 9 2 3 5 3 3 2 2 3 2 3 3 2 2 2…" at bounding box center [572, 304] width 1144 height 608
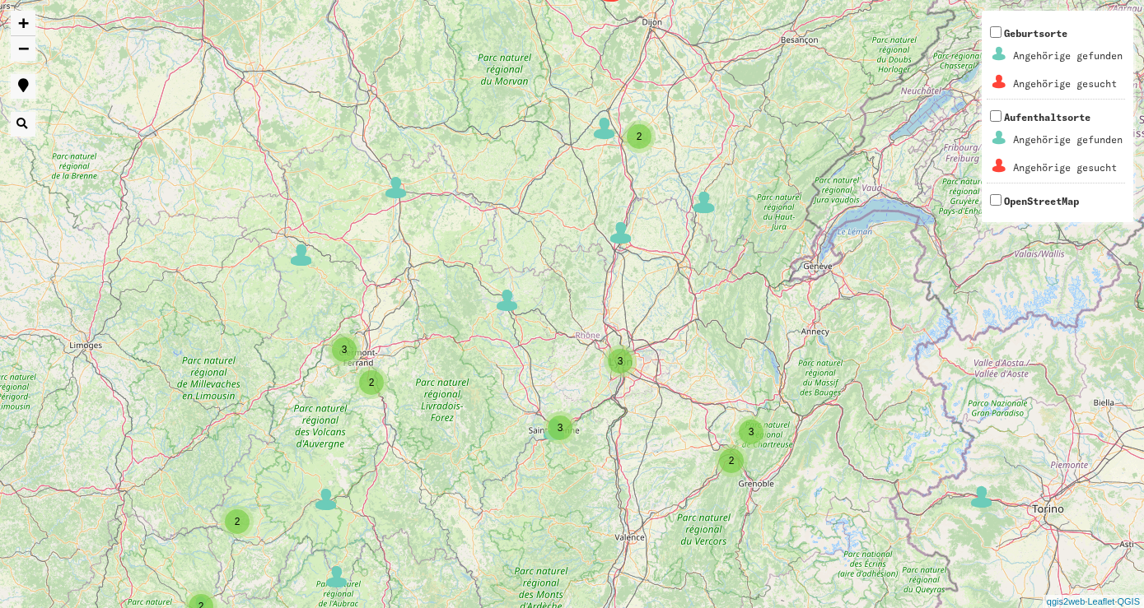
click at [397, 190] on img at bounding box center [396, 187] width 25 height 25
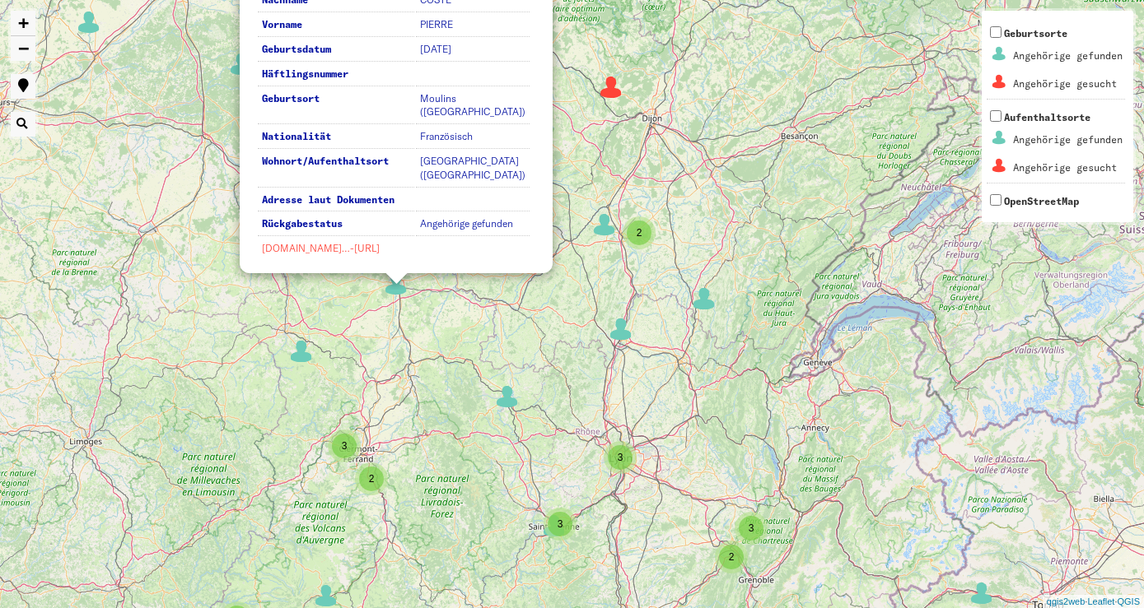
click at [355, 250] on link "[DOMAIN_NAME]…-[URL]" at bounding box center [321, 248] width 118 height 12
click at [725, 162] on div "3 2 2 2 3 3 2 4 2 8 2 2 3 6 6 2 7 2 4 9 7 3 4 4 2 9 2 3 5 3 3 2 2 3 2 2 2 2 3 2…" at bounding box center [572, 304] width 1144 height 608
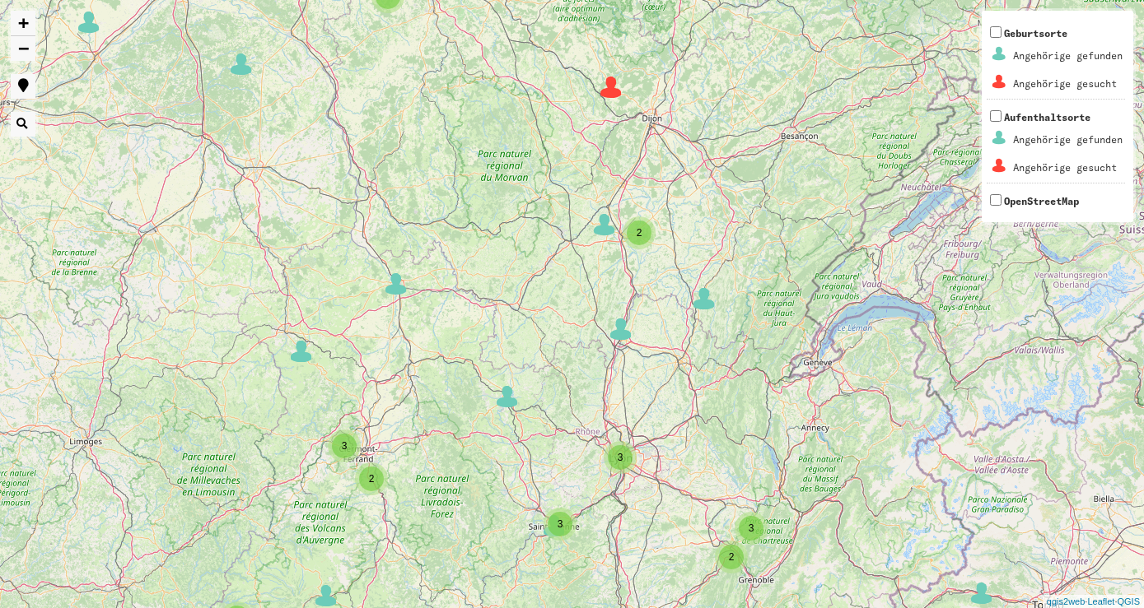
click at [617, 92] on img at bounding box center [611, 87] width 25 height 25
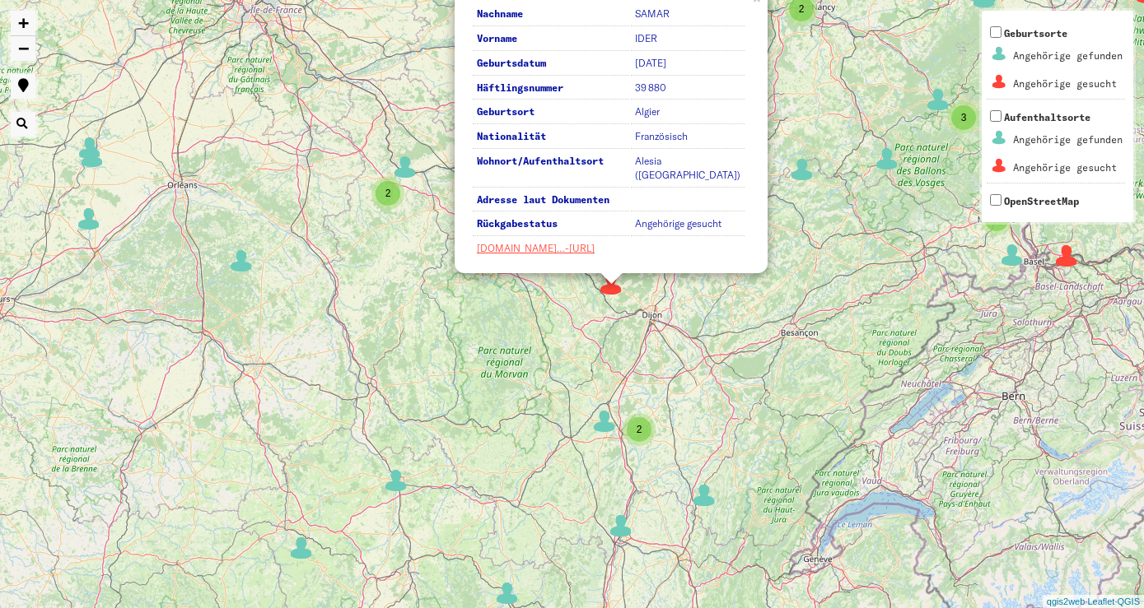
click at [746, 349] on div "3 2 2 2 3 3 2 4 2 8 2 2 3 6 6 2 7 2 4 9 7 3 4 4 2 9 2 3 5 3 3 2 2 2 2 2 3 2 2 7…" at bounding box center [572, 304] width 1144 height 608
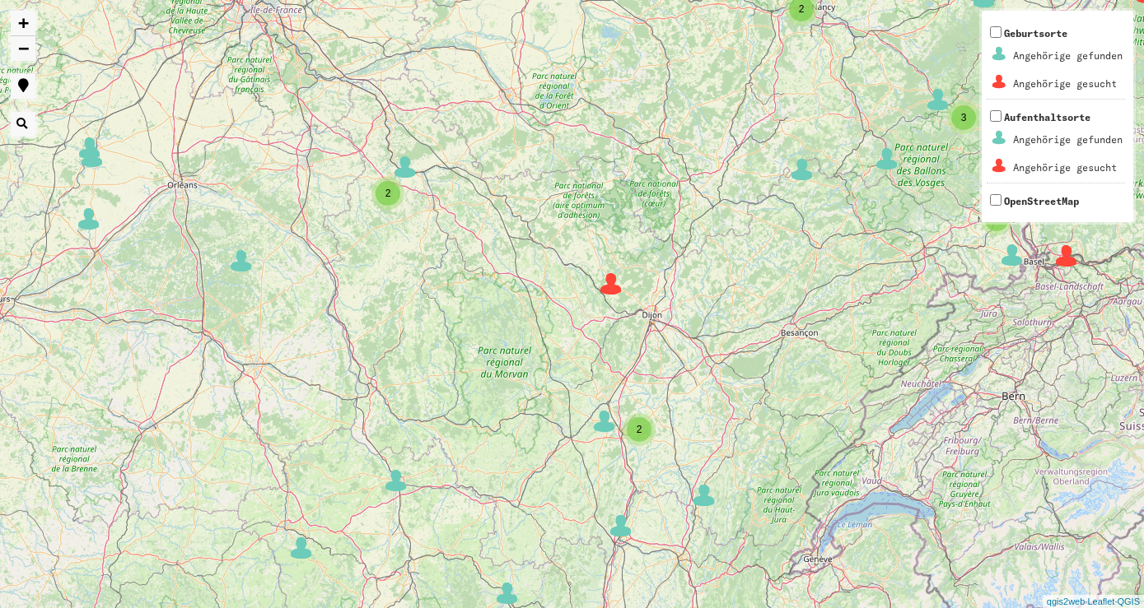
click at [612, 290] on img at bounding box center [611, 284] width 25 height 25
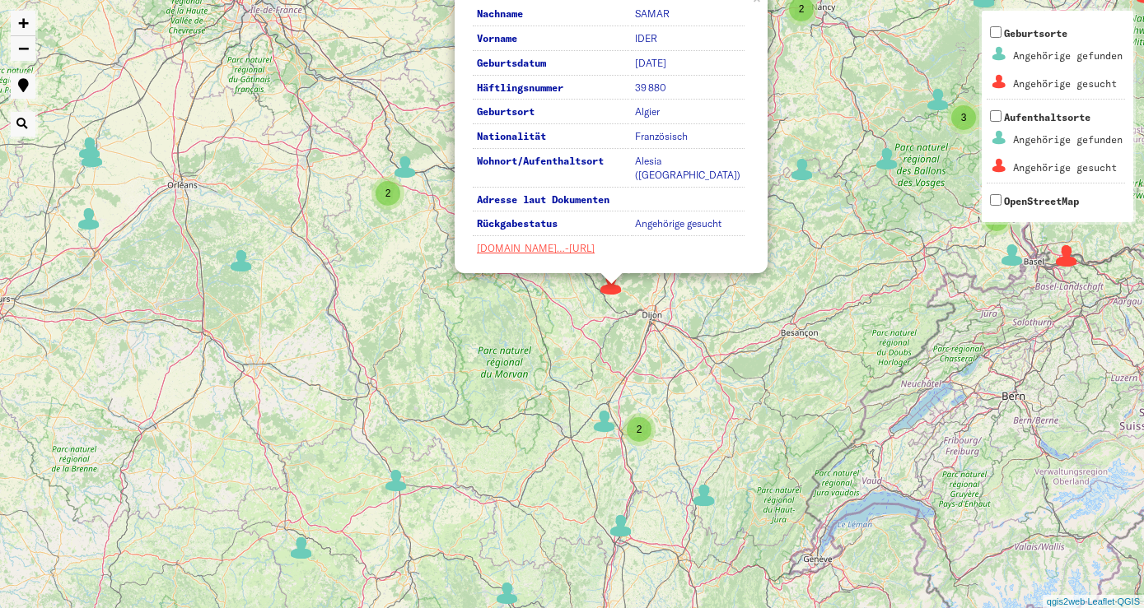
click at [687, 299] on div "3 2 2 2 3 3 2 4 2 8 2 2 3 6 6 2 7 2 4 9 7 3 4 4 2 9 2 3 5 3 3 2 2 2 2 2 3 2 2 7…" at bounding box center [572, 304] width 1144 height 608
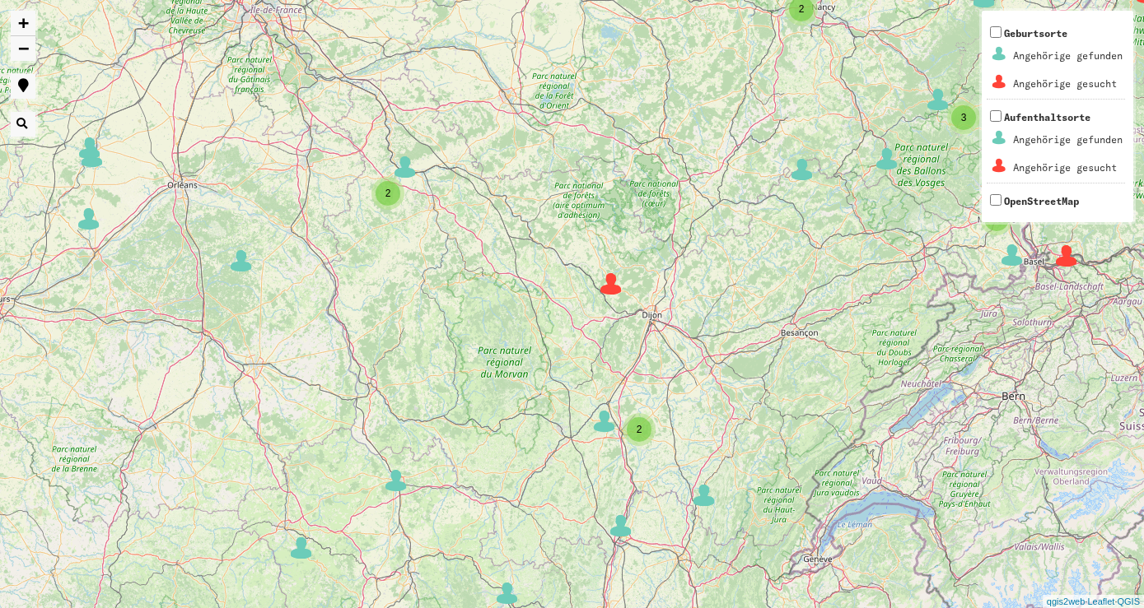
click at [388, 198] on span "2" at bounding box center [388, 194] width 6 height 12
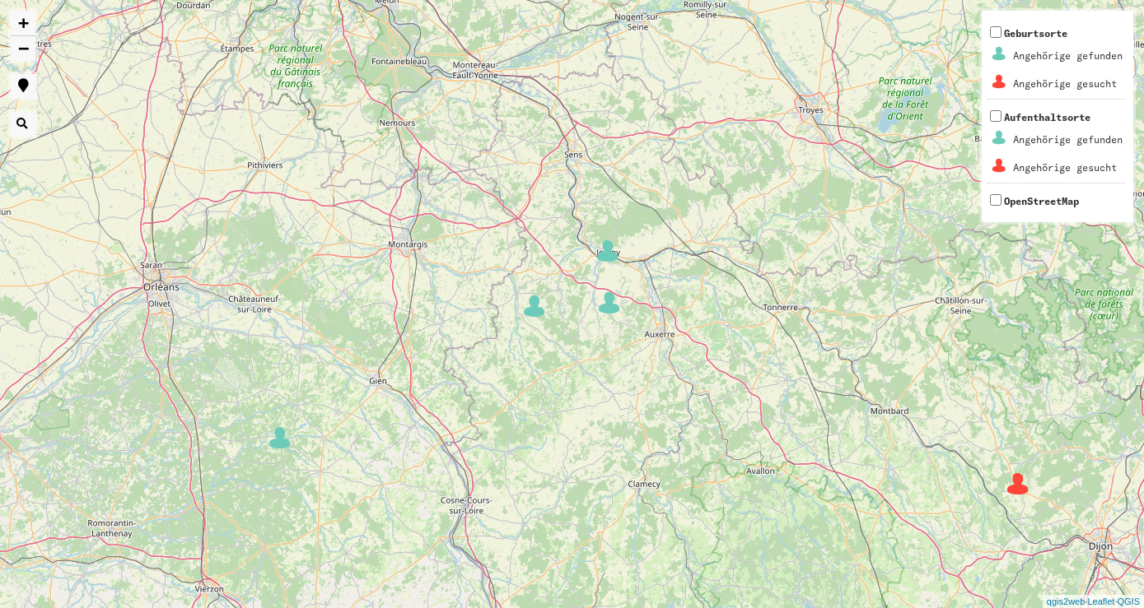
click at [612, 304] on img at bounding box center [609, 303] width 25 height 25
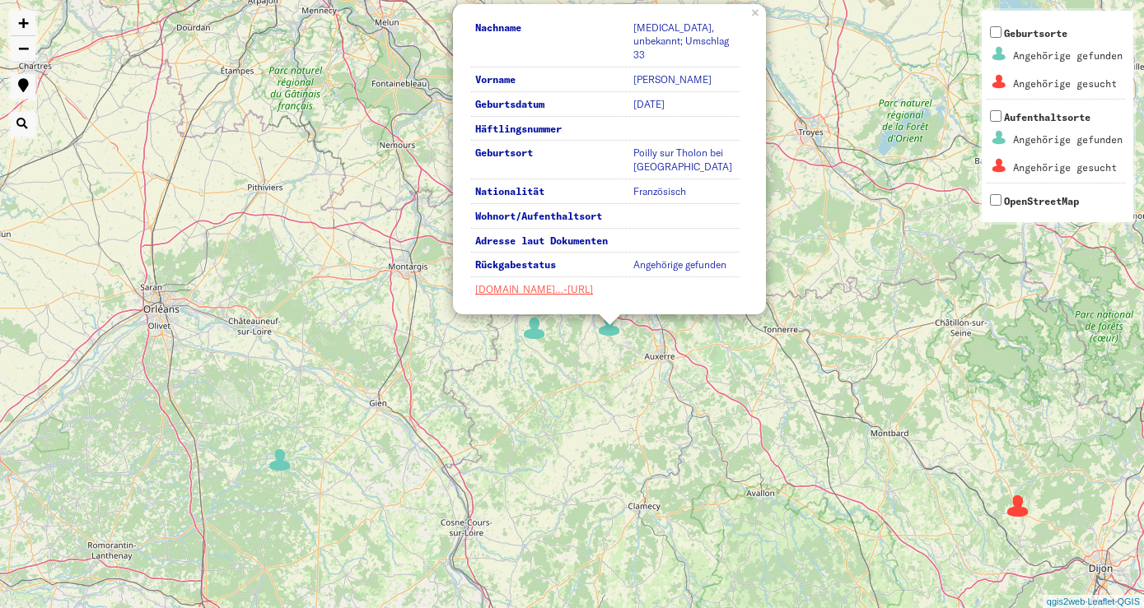
click at [680, 353] on div "2 4 2 2 4 2 8 2 6 2 2 2 3 3 2 2 3 9 2 2 3 2 2 3 Nachname [MEDICAL_DATA], unbeka…" at bounding box center [572, 304] width 1144 height 608
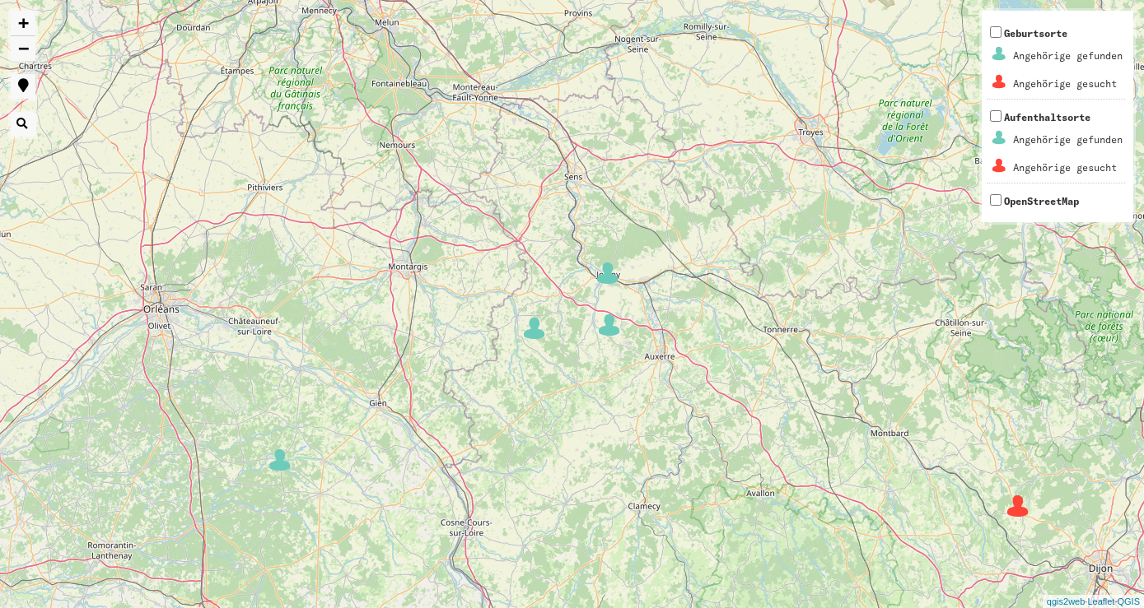
click at [608, 289] on div "2 4 2 2 4 2 8 2 6 2 2 2 3 3 2 2 3 9 2 2 3 2 2 3 + − Nothing found. Geburtsorte …" at bounding box center [572, 304] width 1144 height 608
click at [613, 275] on img at bounding box center [607, 273] width 25 height 25
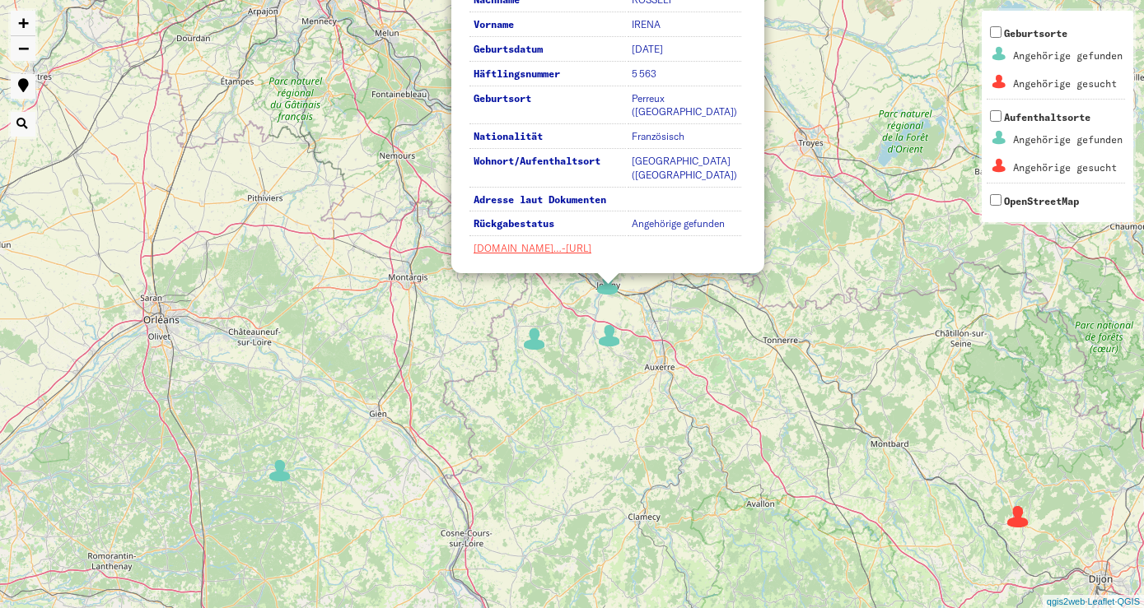
click at [716, 327] on div "2 4 2 2 4 2 8 2 6 2 2 2 3 3 2 2 3 9 2 2 3 2 2 3 Nachname ROSSELT Vorname [PERSO…" at bounding box center [572, 304] width 1144 height 608
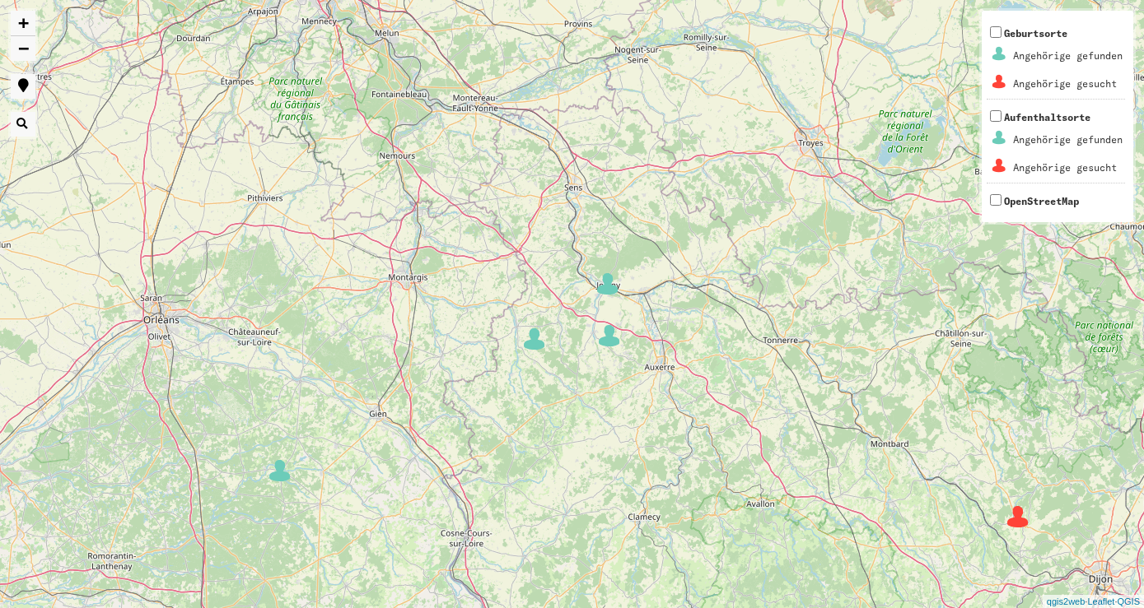
click at [534, 337] on img at bounding box center [534, 339] width 25 height 25
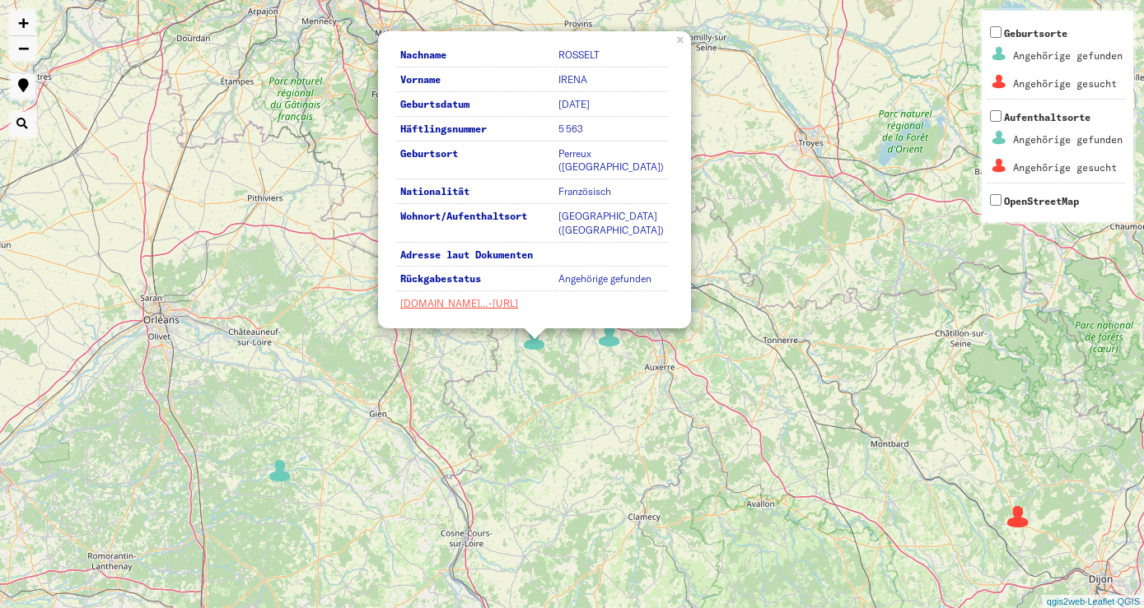
click at [743, 304] on div "2 4 2 2 4 2 8 2 6 2 2 2 3 3 2 2 3 9 2 2 3 2 2 3 Nachname ROSSELT Vorname [PERSO…" at bounding box center [572, 304] width 1144 height 608
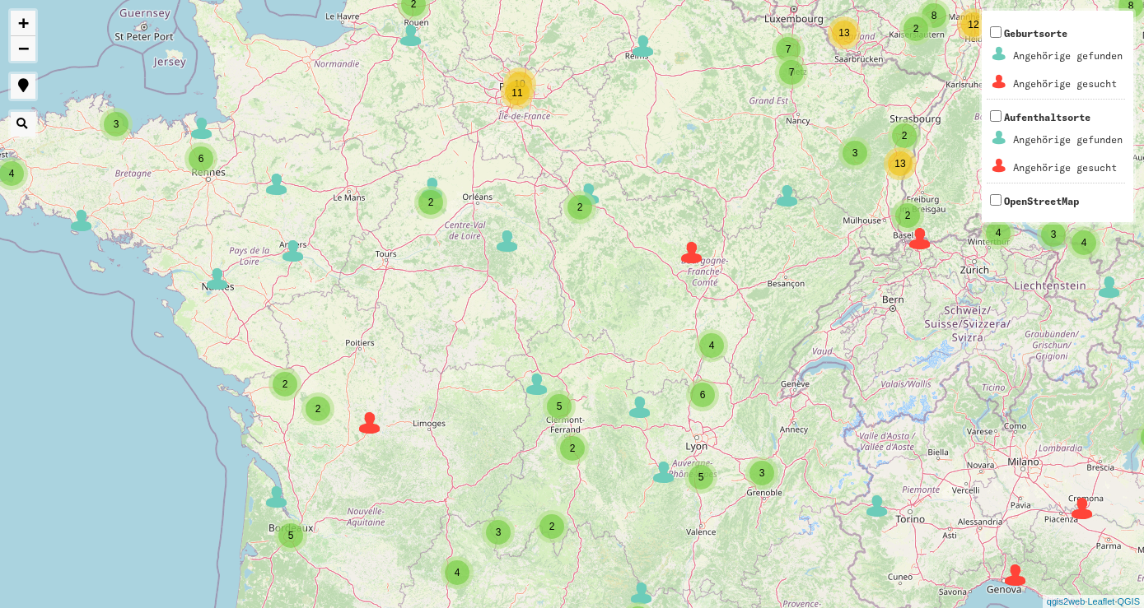
drag, startPoint x: 770, startPoint y: 281, endPoint x: 659, endPoint y: 175, distance: 153.1
click at [659, 175] on div "2 6 2 2 2 2 6 3 6 3 10 54 2 3 3 4 2 42 8 6 7 12 5 2 2 18 2 3 3 2 2 3 5 8 10 4 1…" at bounding box center [572, 304] width 1144 height 608
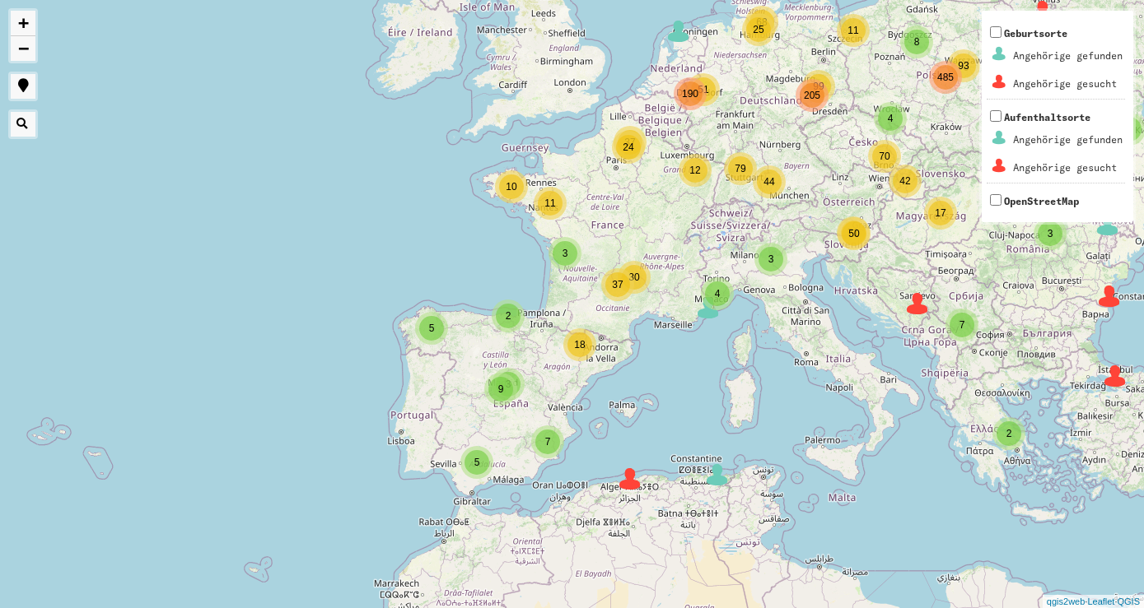
click at [1009, 433] on span "2" at bounding box center [1009, 434] width 6 height 12
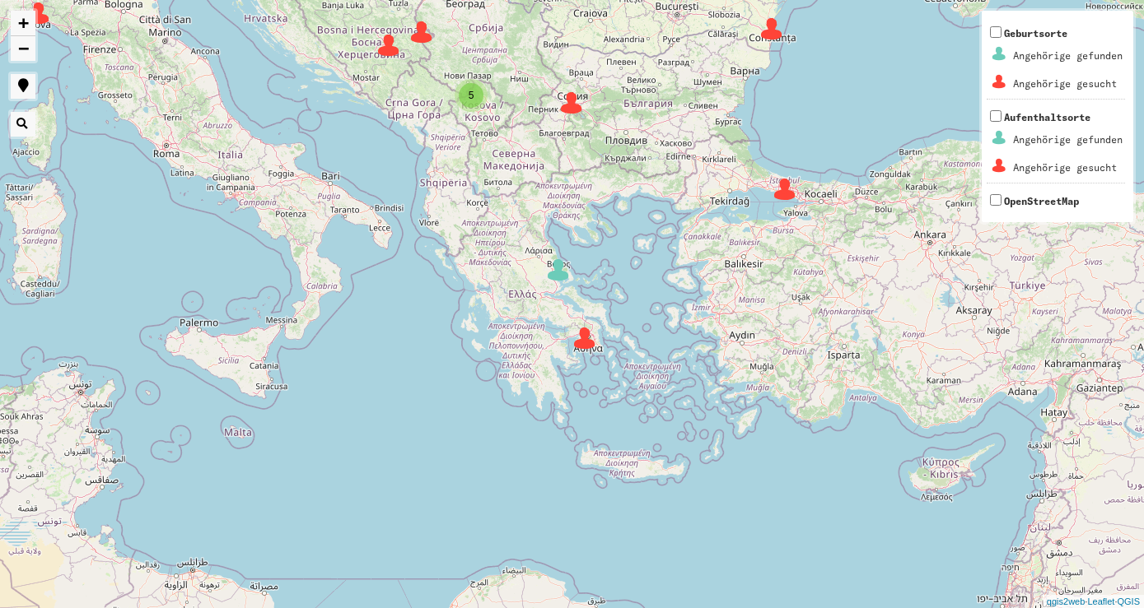
click at [585, 343] on img at bounding box center [584, 338] width 25 height 25
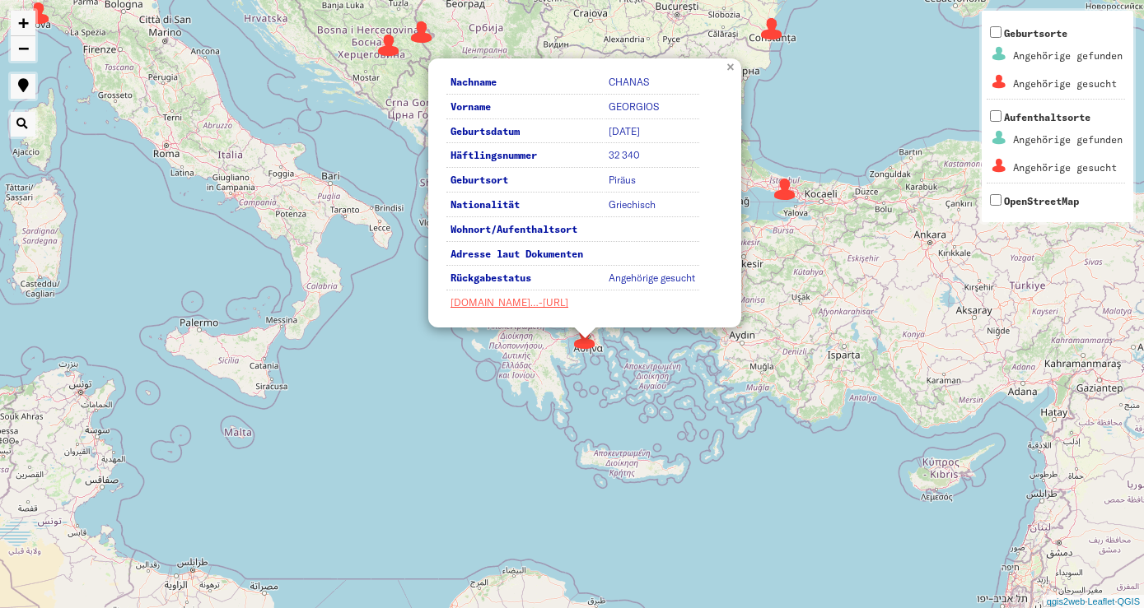
click at [733, 67] on link "×" at bounding box center [732, 65] width 18 height 15
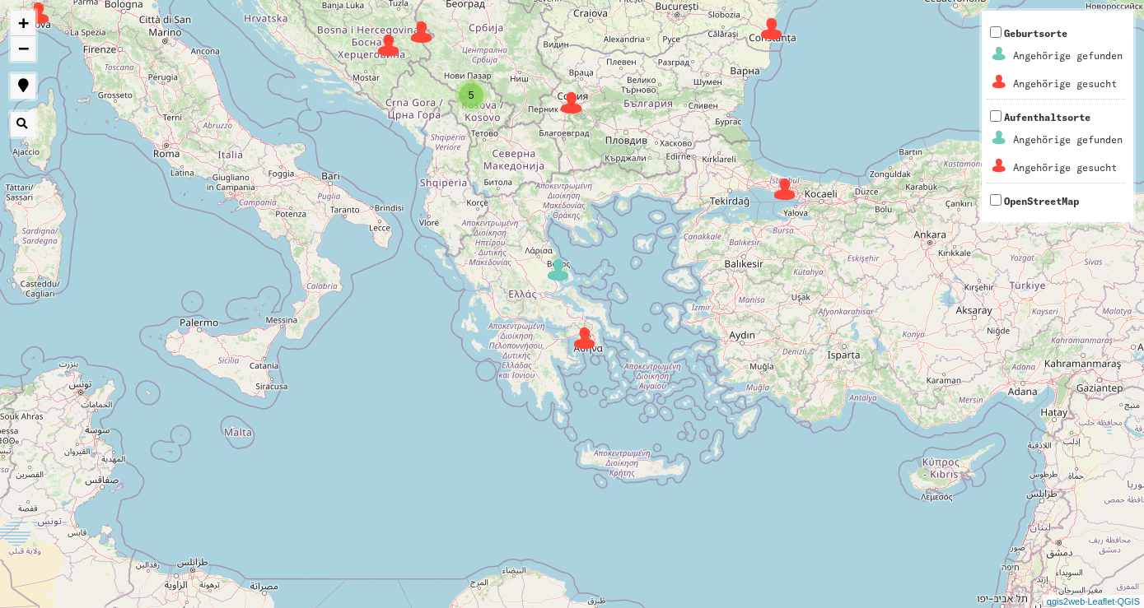
click at [559, 273] on img at bounding box center [558, 270] width 25 height 25
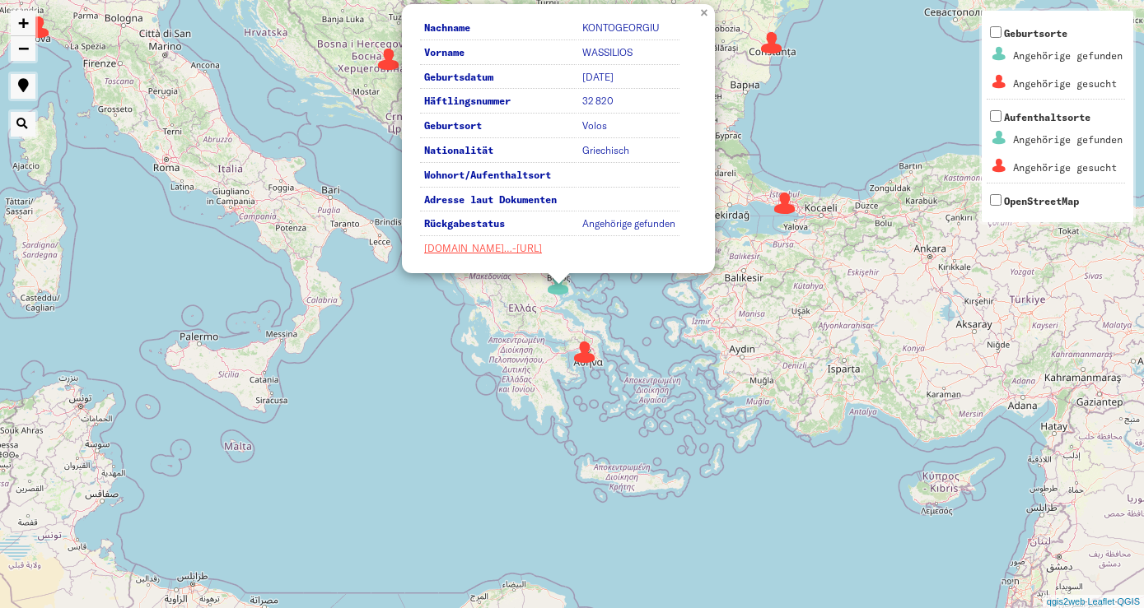
click at [703, 12] on link "×" at bounding box center [706, 11] width 18 height 15
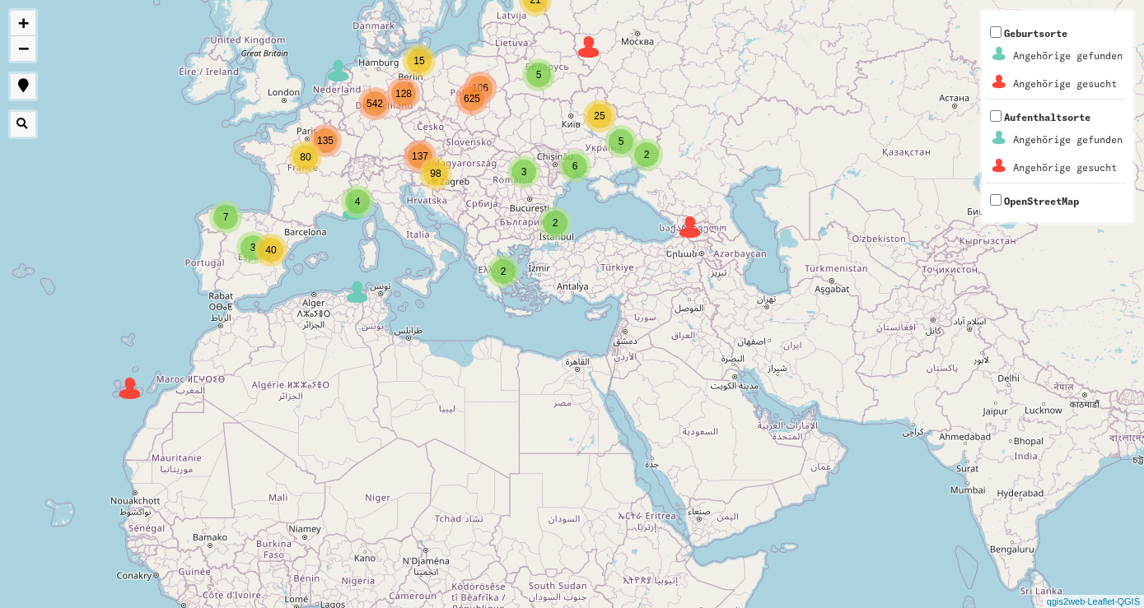
click at [129, 389] on img at bounding box center [130, 388] width 25 height 25
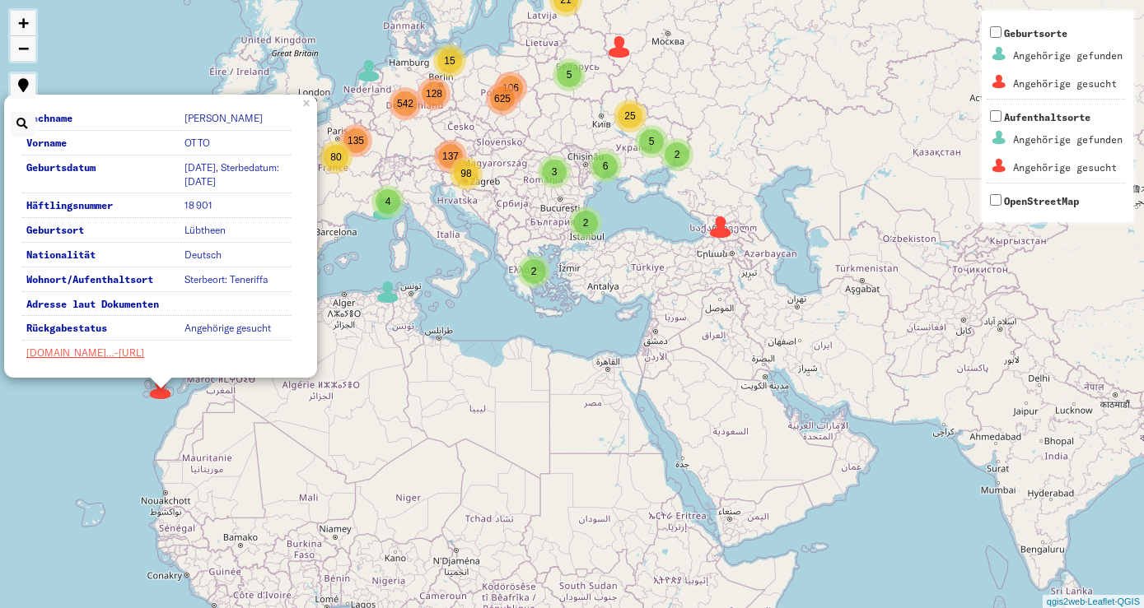
click at [129, 389] on div "2 5 3 3 4 3 9 106 128 137 135 4 2 2 5 27 6 5 2 21 25 7 40 3 4 15 80 542 625 98 …" at bounding box center [572, 304] width 1144 height 608
